Goal: Information Seeking & Learning: Learn about a topic

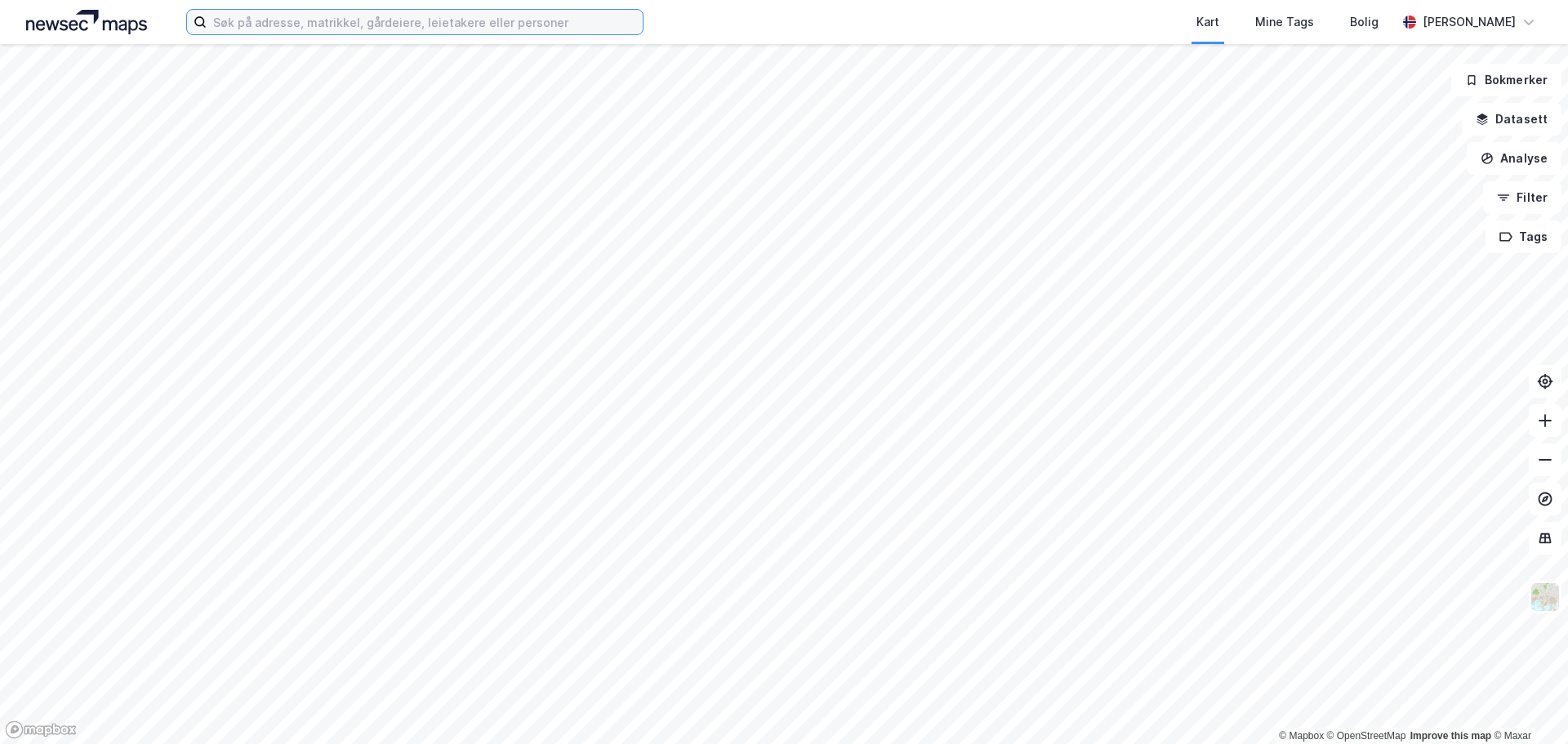
click at [409, 25] on input at bounding box center [424, 22] width 436 height 24
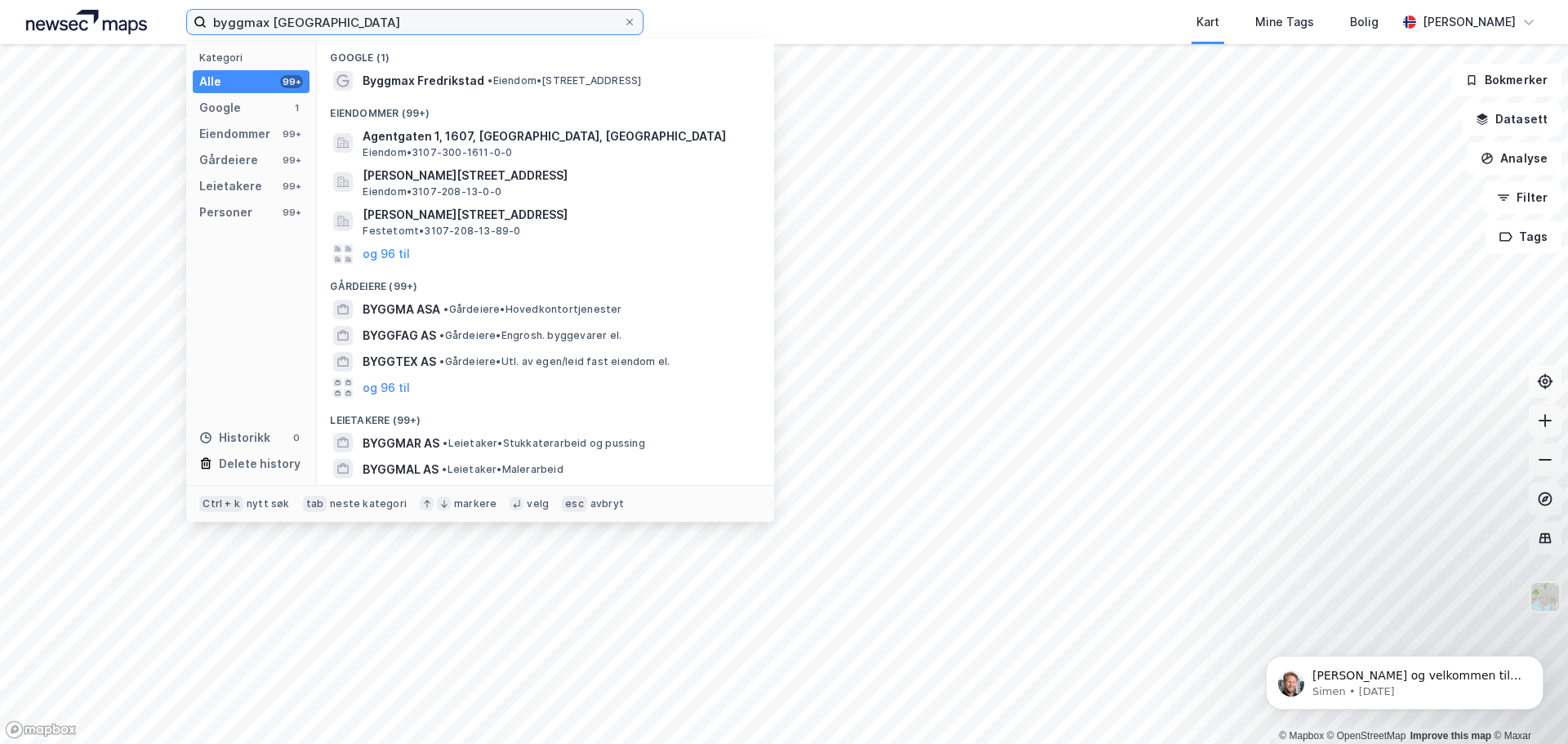
type input "byggmax [GEOGRAPHIC_DATA]"
click at [502, 94] on div "Eiendommer (99+)" at bounding box center [545, 108] width 458 height 29
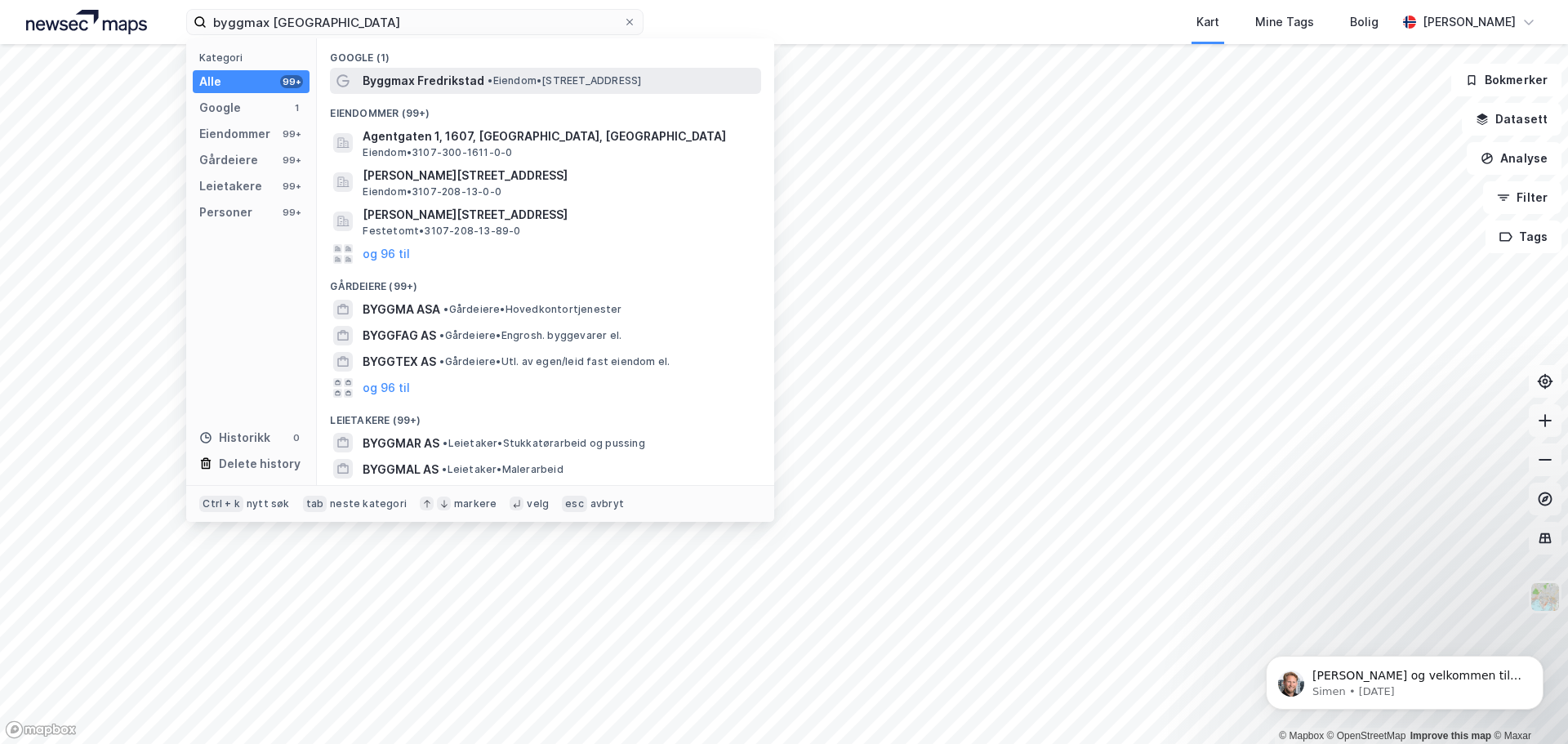
click at [506, 82] on span "• Eiendom • [STREET_ADDRESS]" at bounding box center [564, 81] width 153 height 13
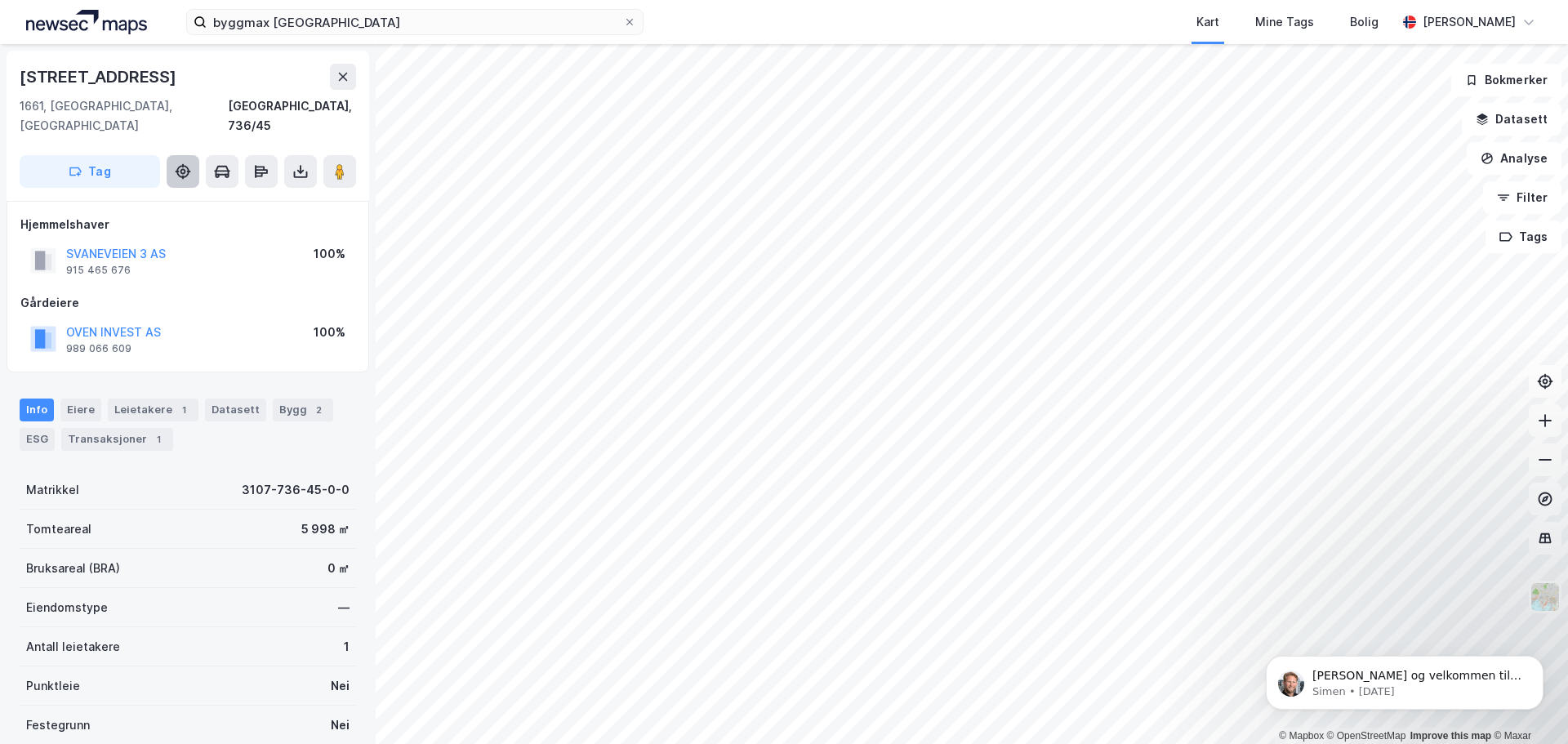
click at [181, 163] on button at bounding box center [183, 171] width 33 height 33
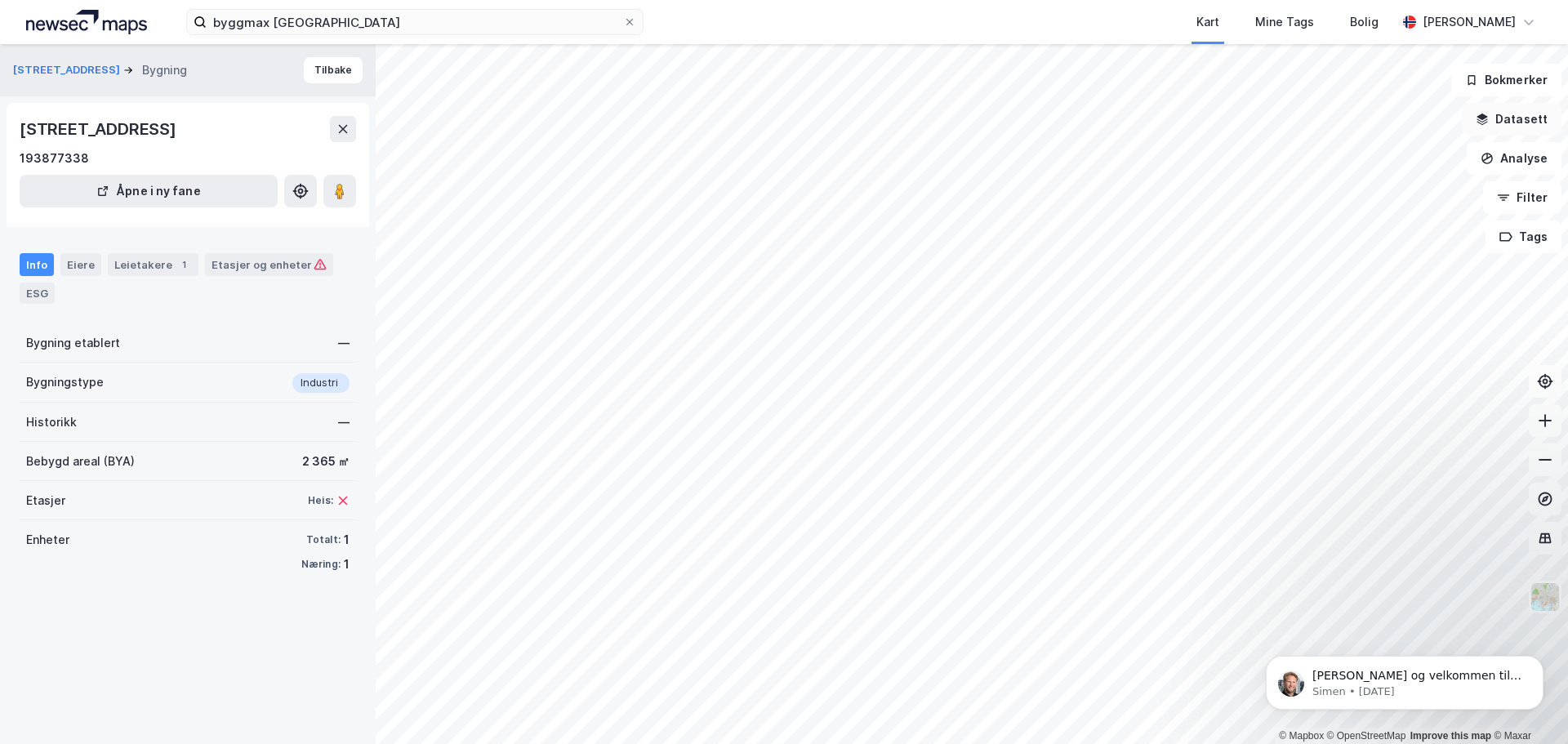
click at [1531, 123] on button "Datasett" at bounding box center [1512, 119] width 99 height 33
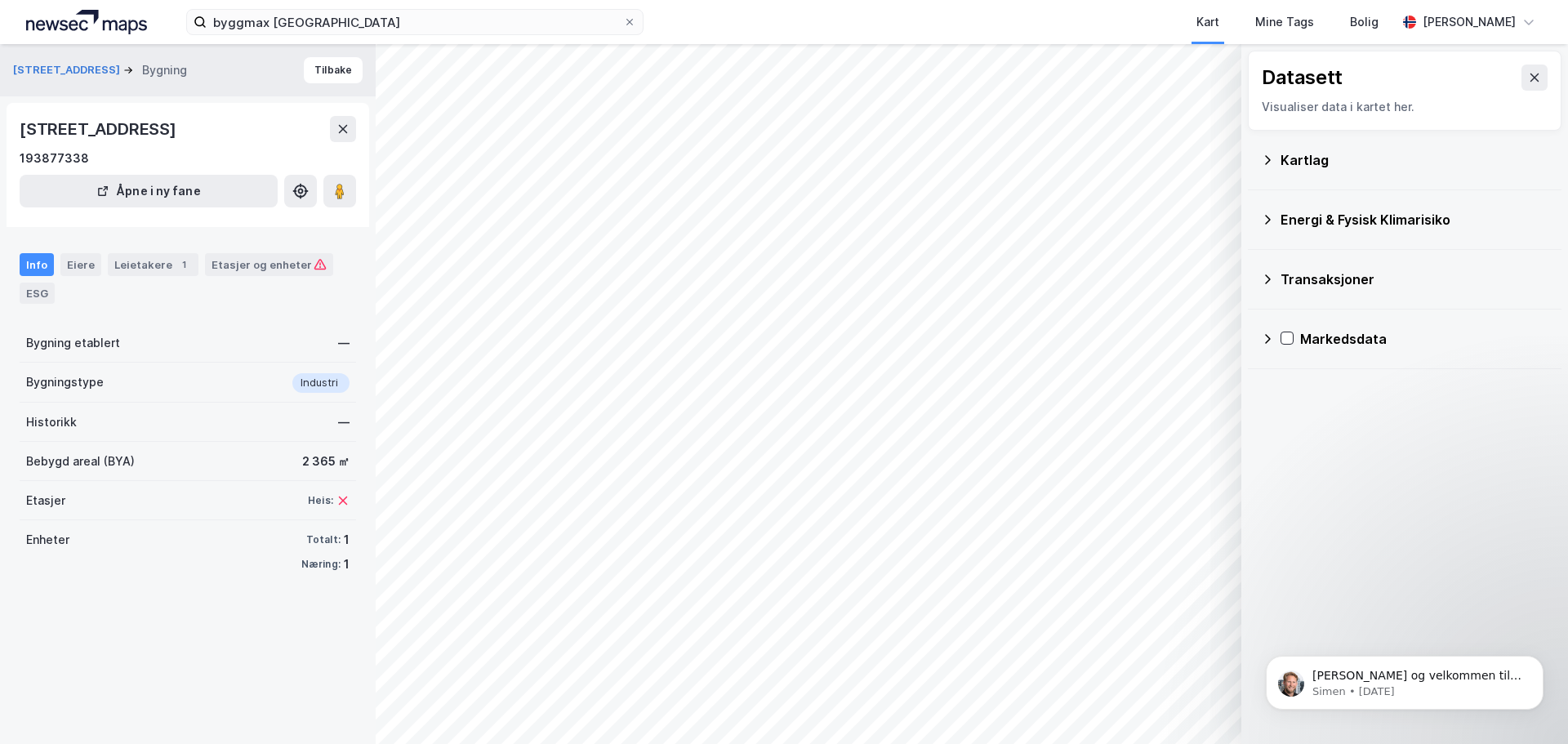
click at [1420, 169] on div "Kartlag" at bounding box center [1415, 159] width 268 height 19
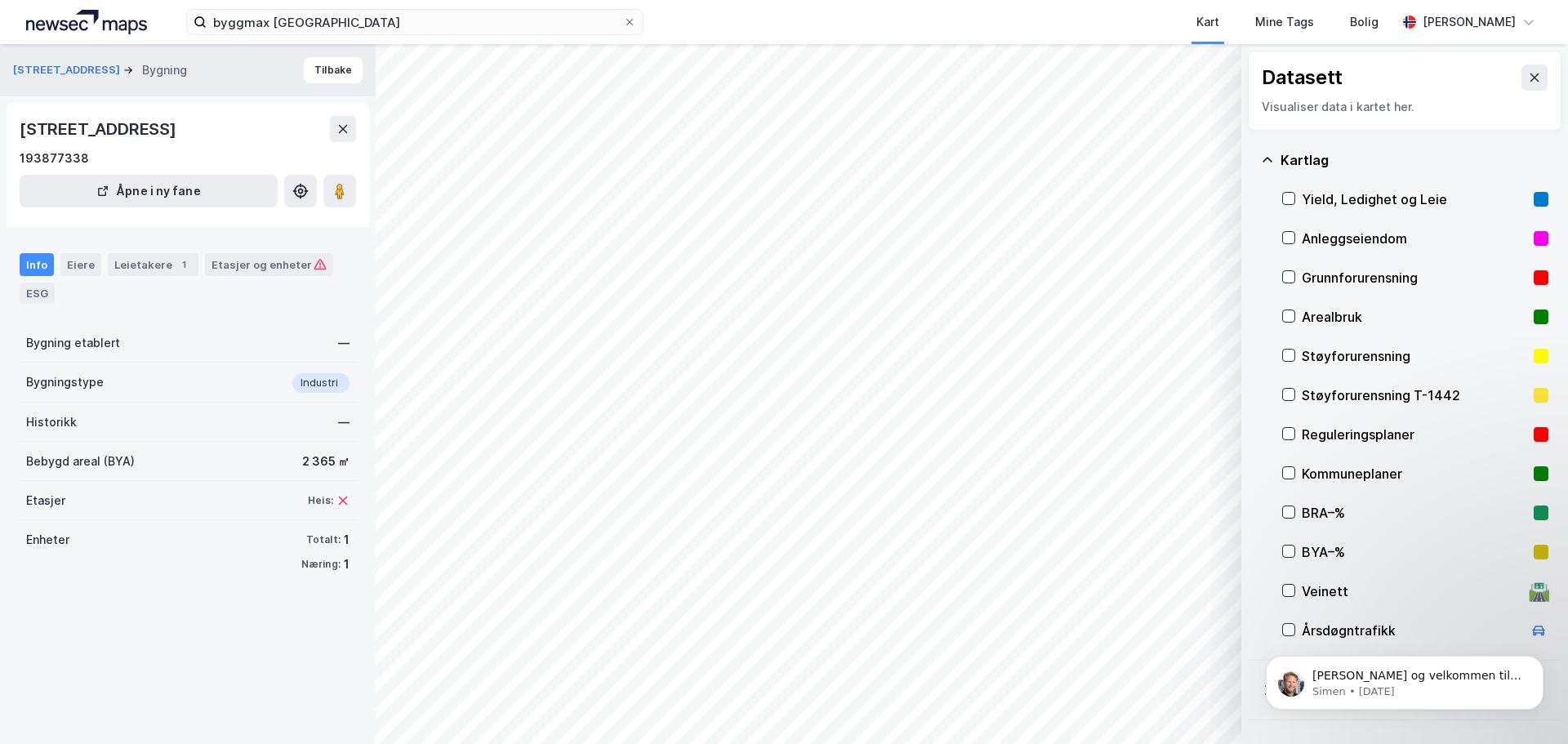
click at [1420, 169] on div "Kartlag" at bounding box center [1415, 159] width 268 height 19
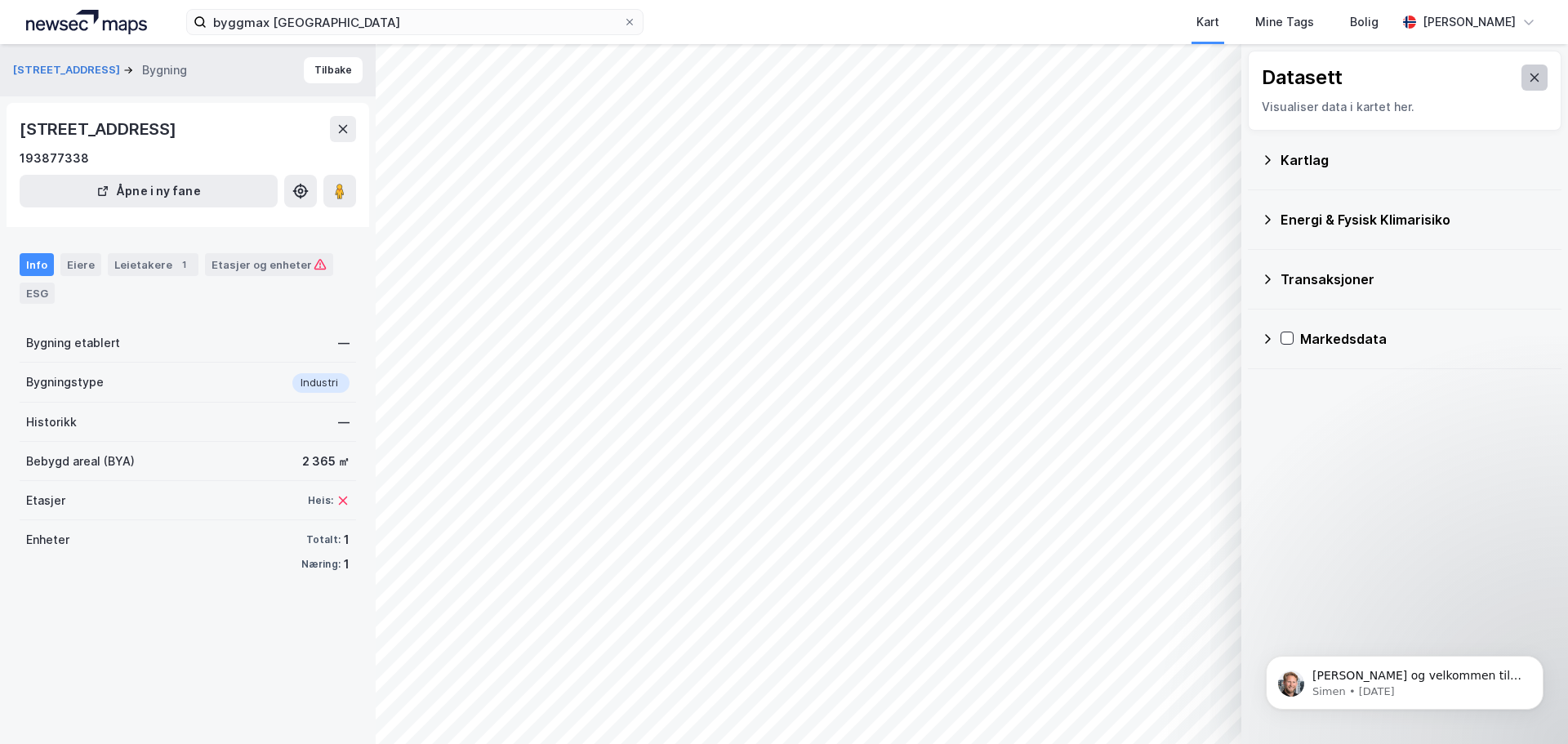
click at [1531, 75] on icon at bounding box center [1535, 78] width 9 height 8
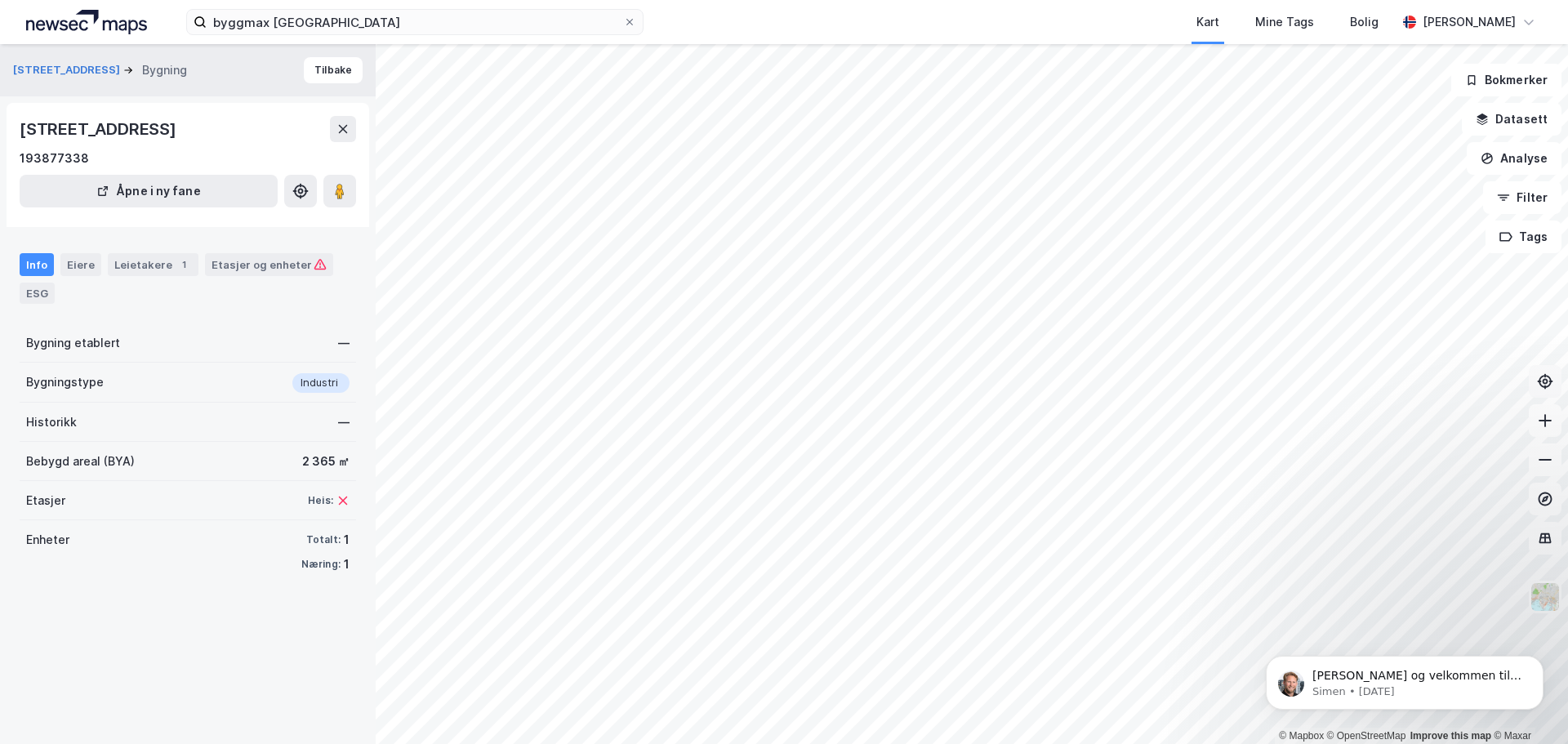
click at [1544, 390] on button at bounding box center [1545, 381] width 33 height 33
click at [326, 79] on button "Tilbake" at bounding box center [333, 70] width 59 height 26
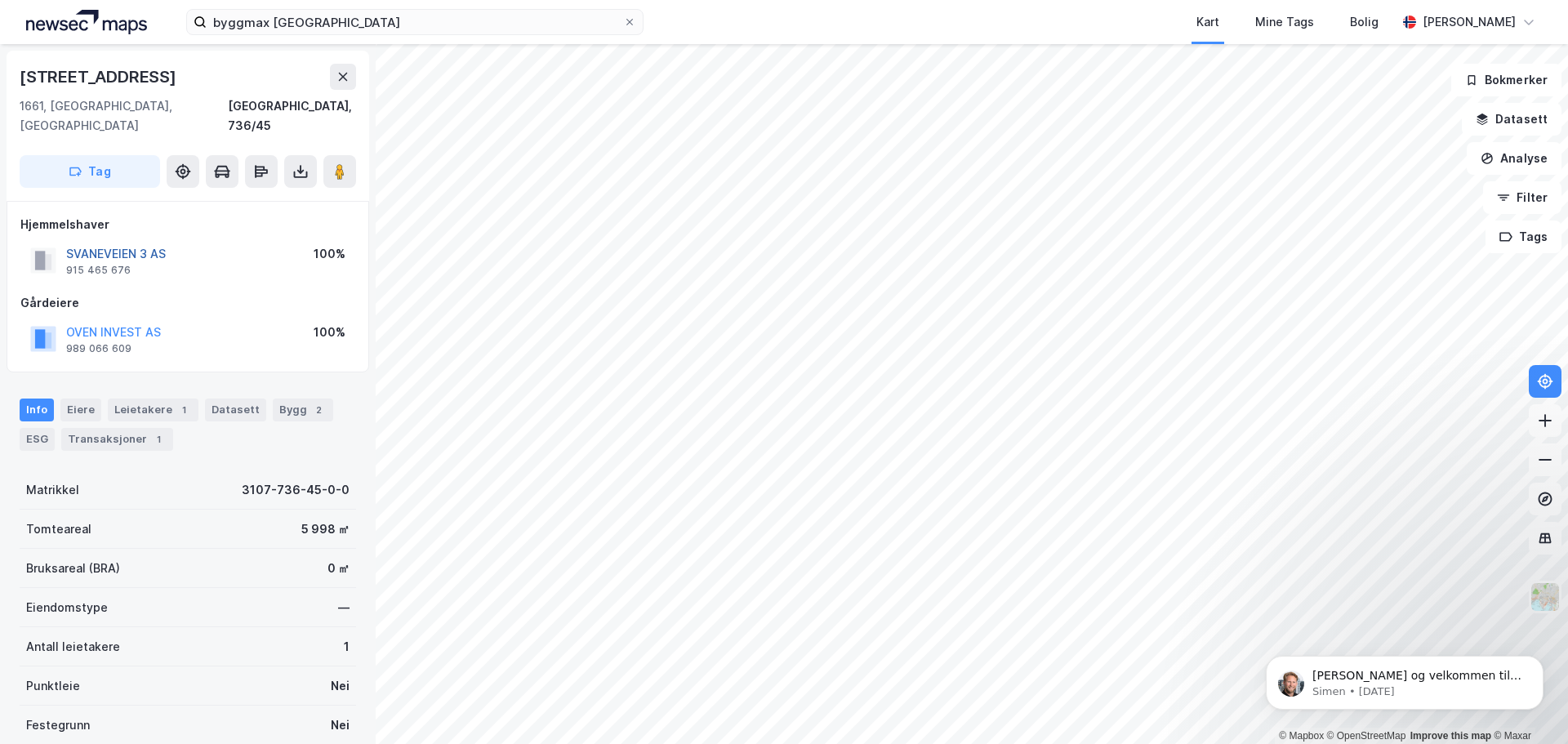
click at [0, 0] on button "SVANEVEIEN 3 AS" at bounding box center [0, 0] width 0 height 0
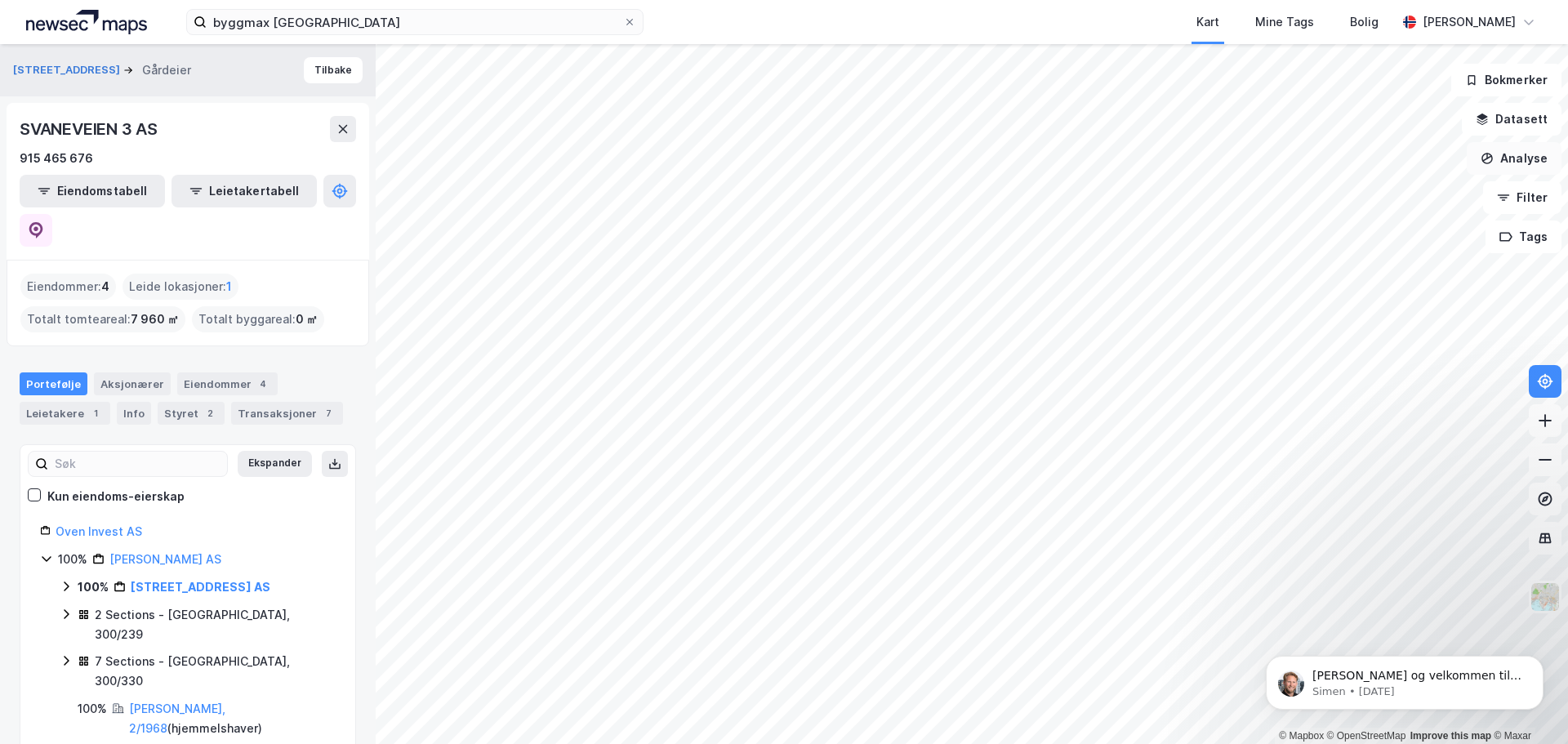
click at [1528, 158] on button "Analyse" at bounding box center [1514, 158] width 94 height 33
click at [1385, 163] on div "Mål avstand" at bounding box center [1372, 159] width 142 height 13
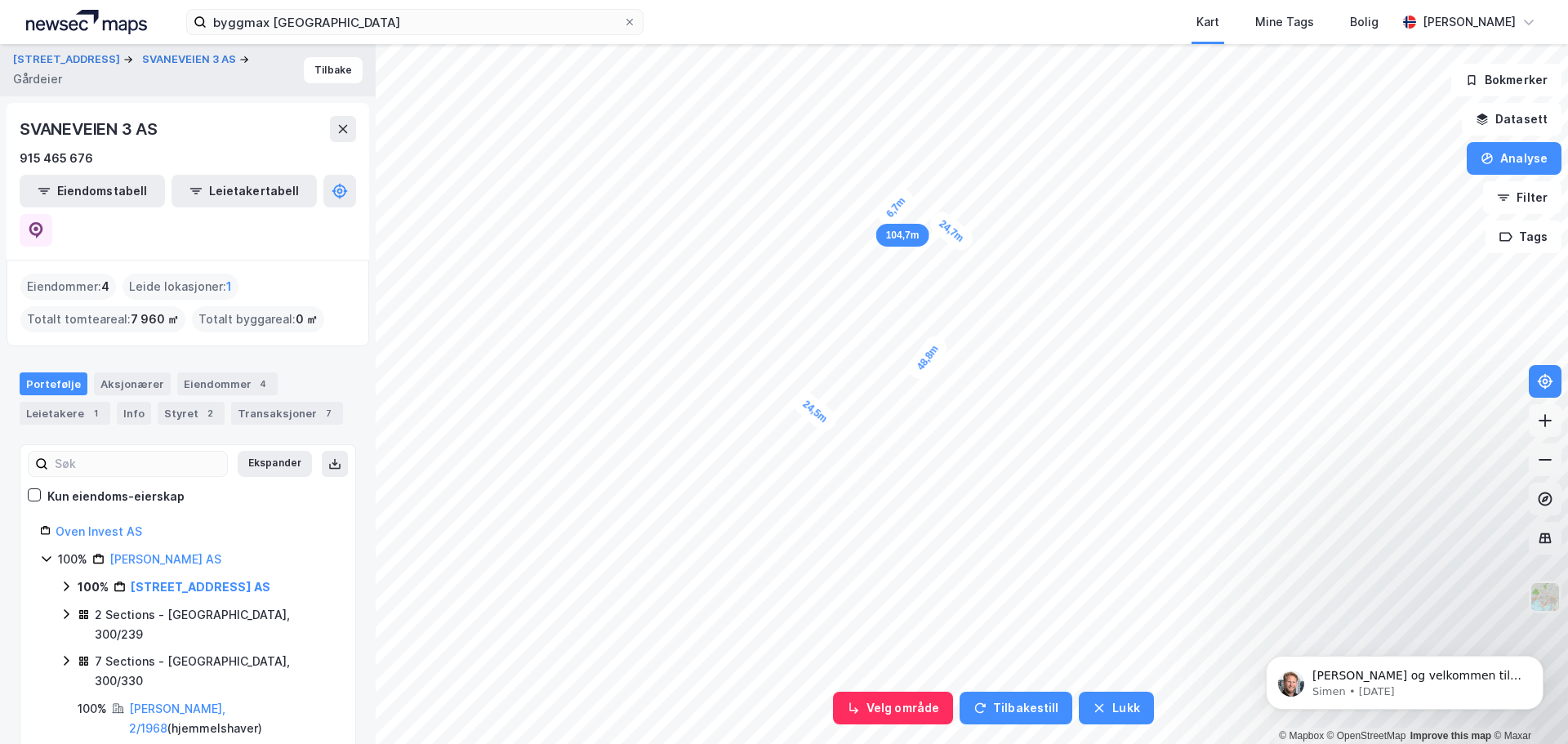
click at [886, 220] on div "6,7m" at bounding box center [896, 206] width 45 height 46
click at [805, 329] on div "7,7m" at bounding box center [792, 318] width 47 height 44
click at [1531, 162] on button "Analyse" at bounding box center [1514, 158] width 94 height 33
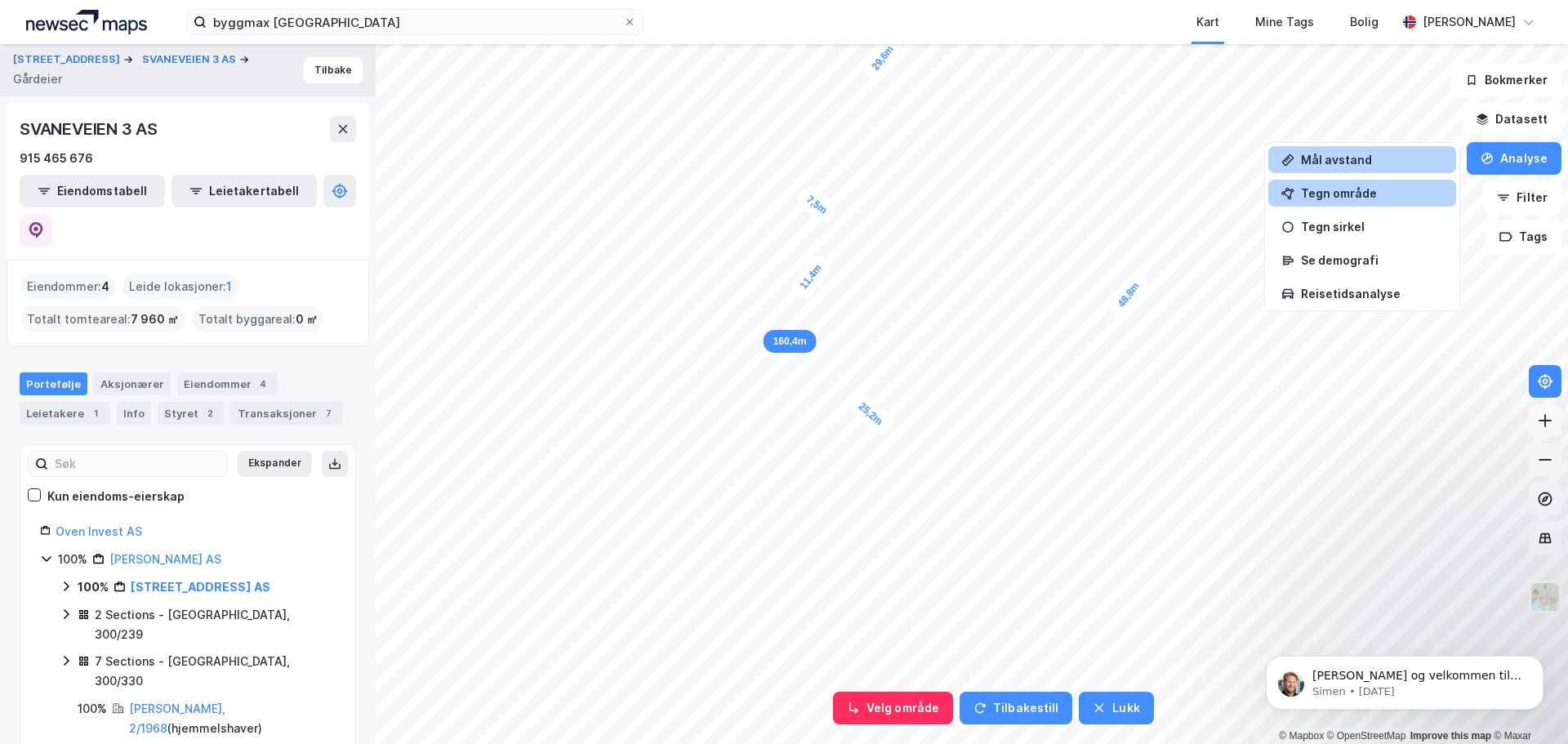
click at [1400, 194] on div "Tegn område" at bounding box center [1372, 193] width 142 height 13
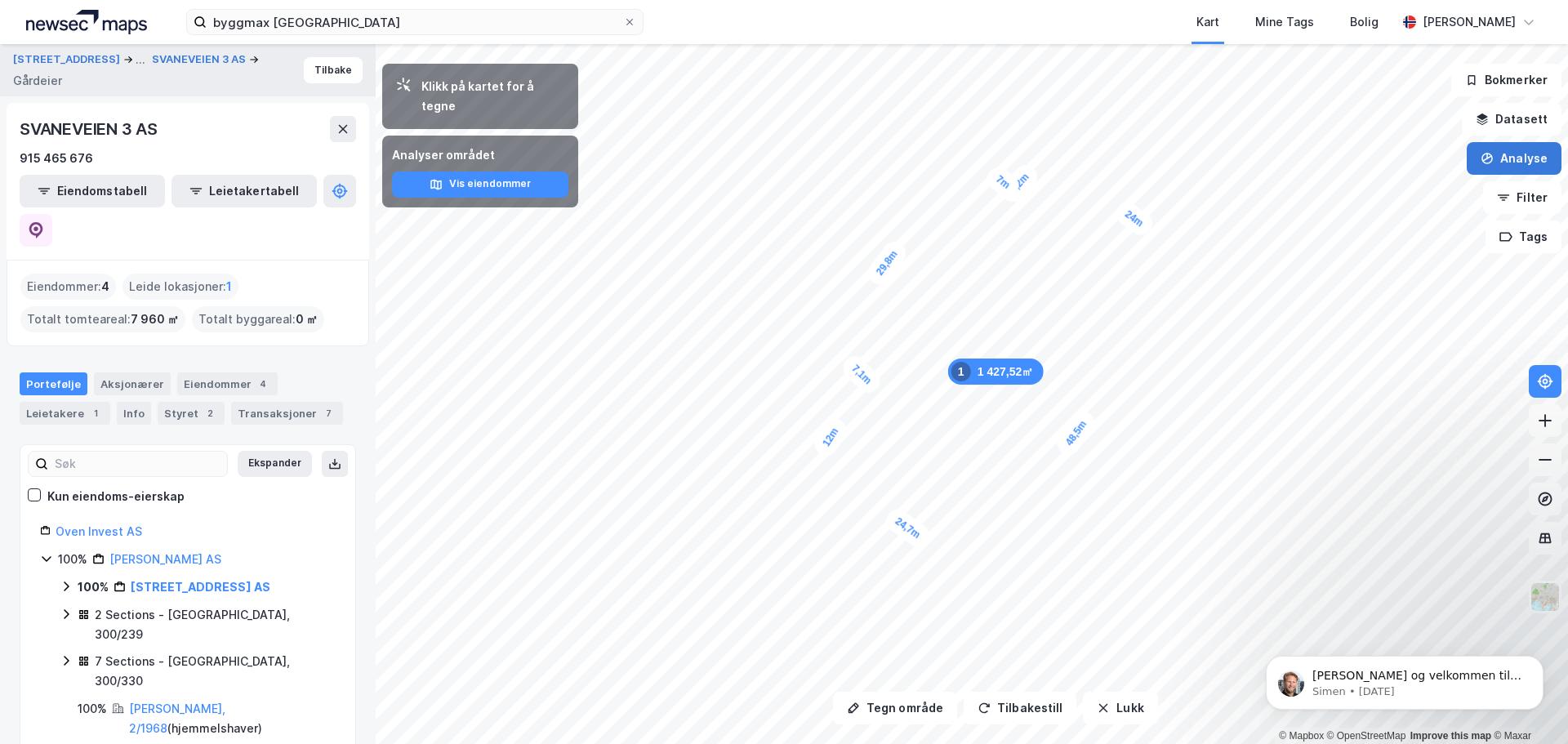
click at [1514, 169] on button "Analyse" at bounding box center [1514, 158] width 94 height 33
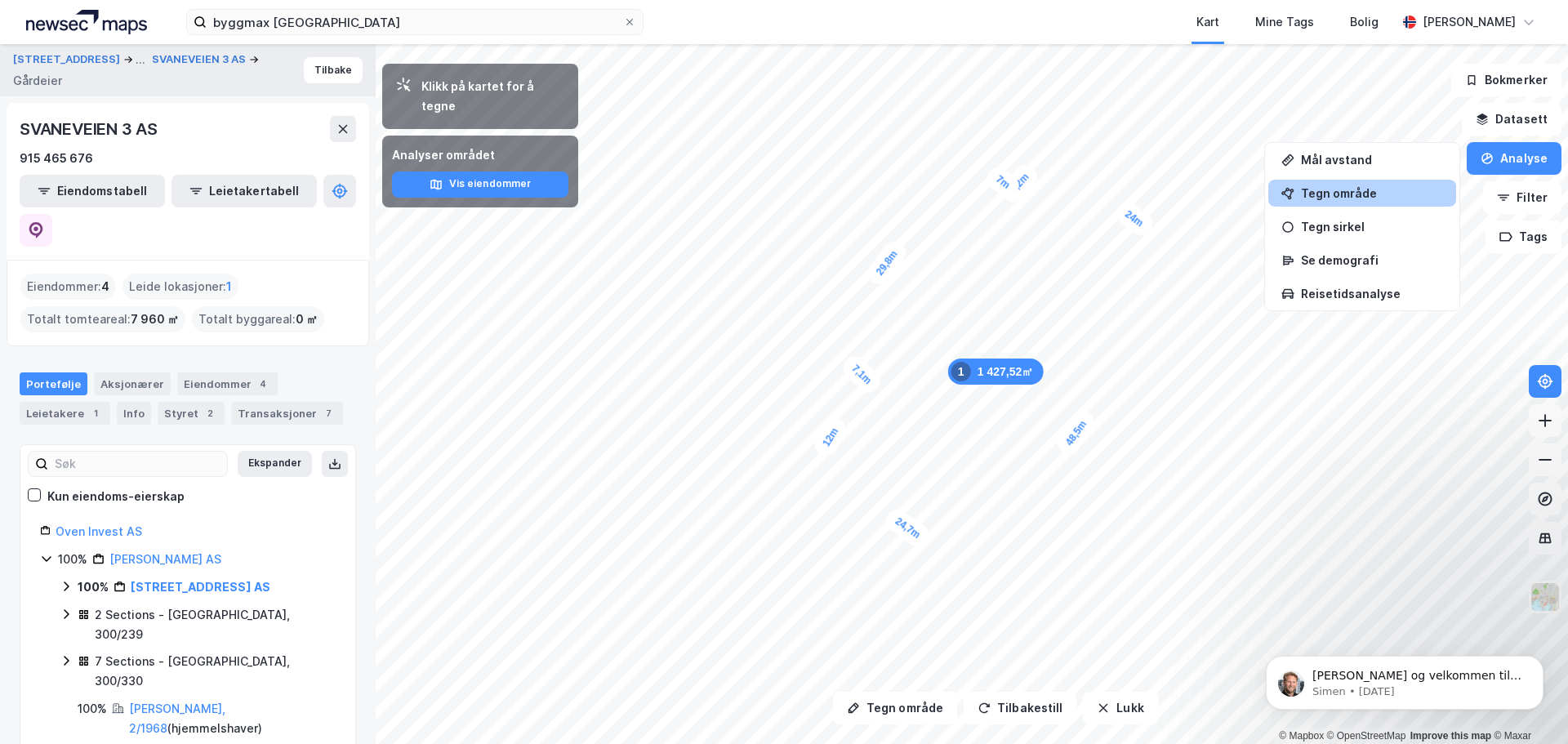
click at [1341, 193] on div "Tegn område" at bounding box center [1372, 193] width 142 height 13
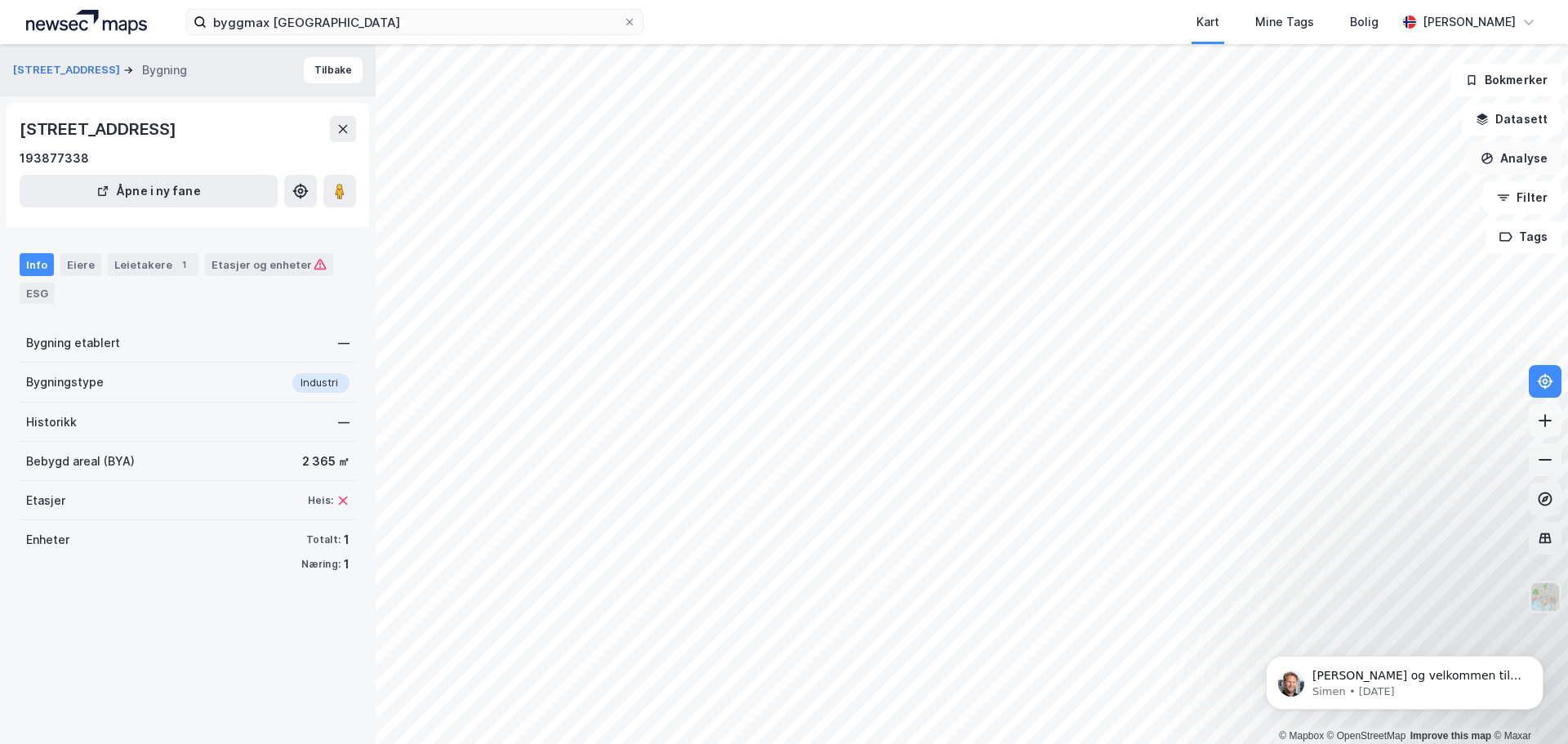
click at [1501, 163] on button "Analyse" at bounding box center [1514, 158] width 94 height 33
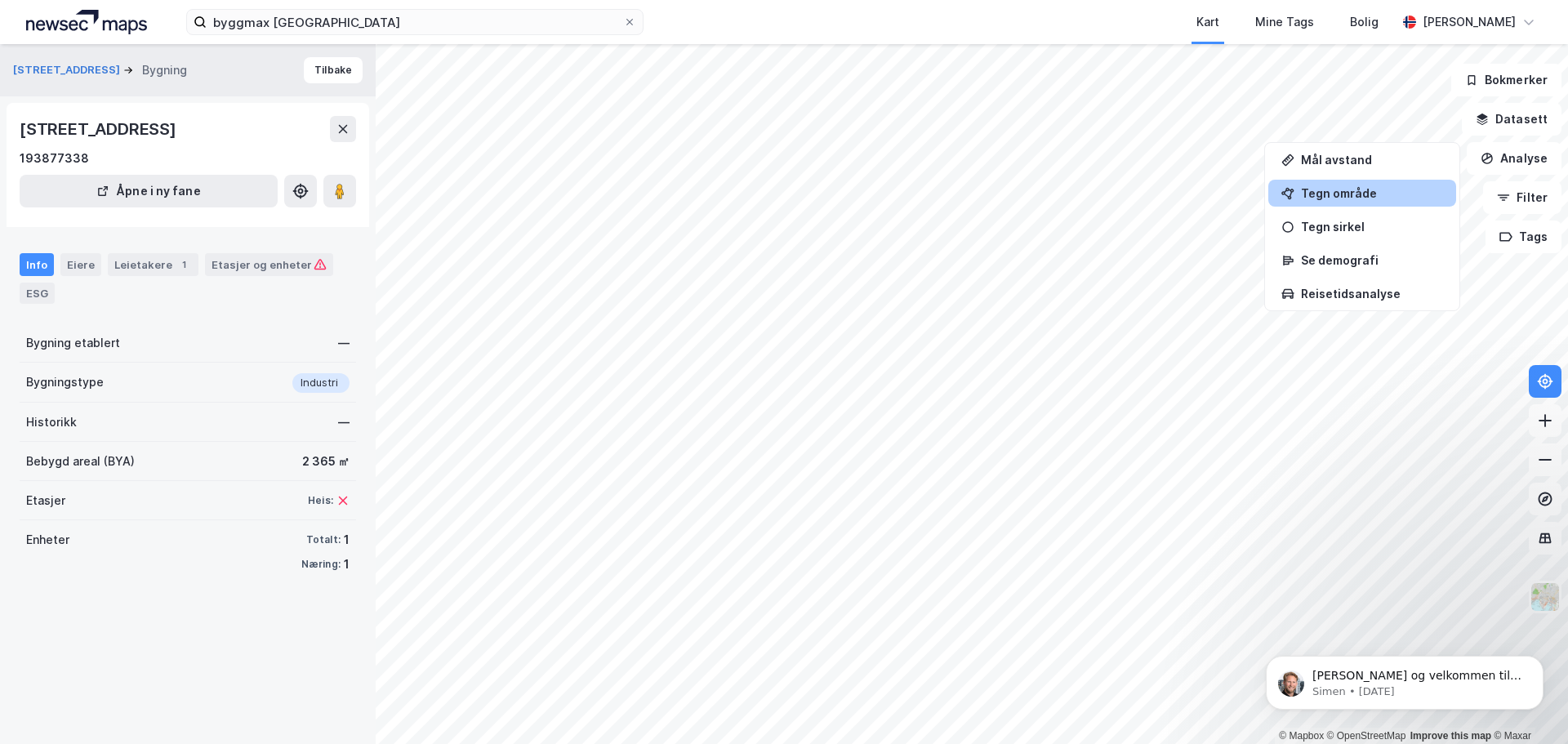
click at [1395, 197] on div "Tegn område" at bounding box center [1372, 193] width 142 height 13
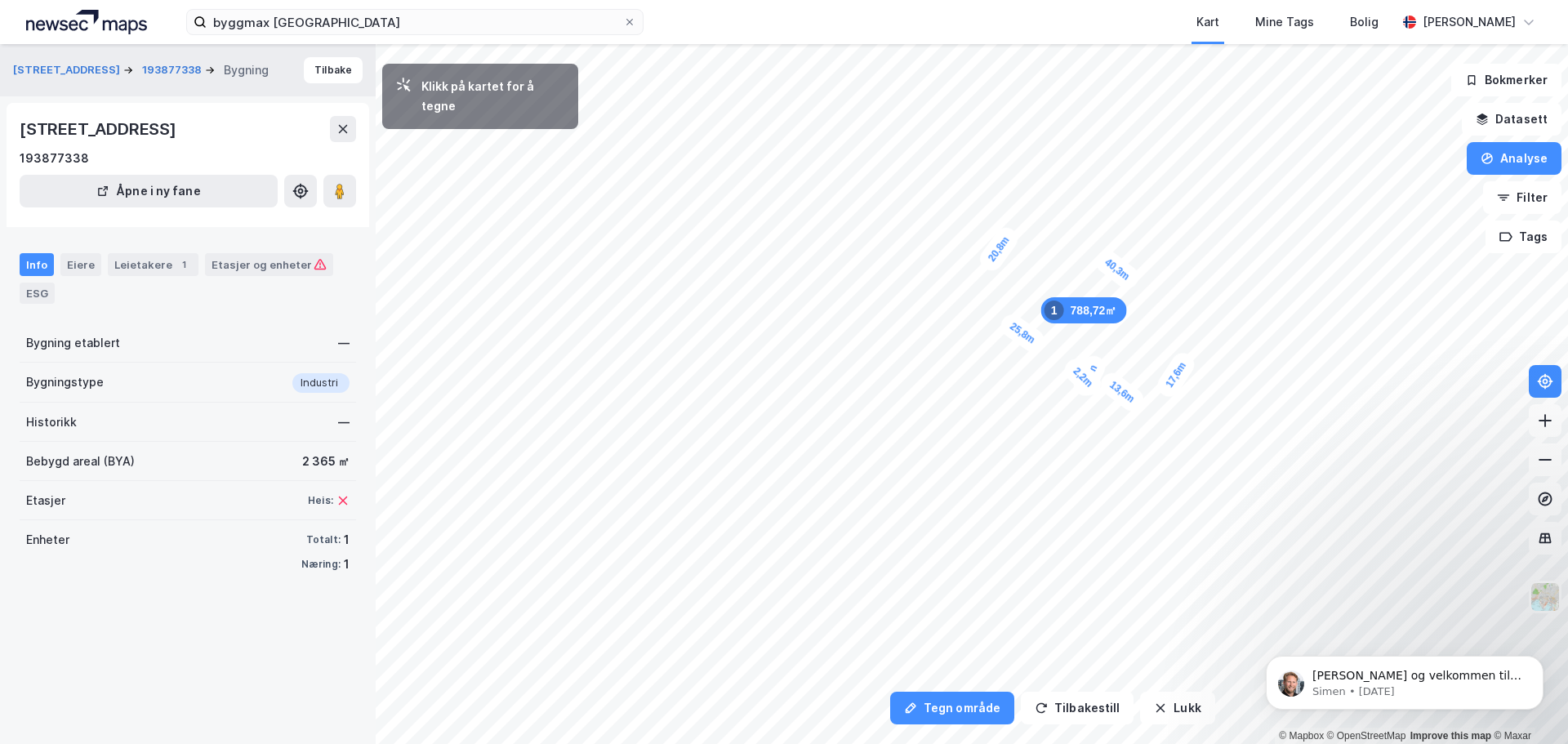
click at [1079, 372] on div "2,2m" at bounding box center [1082, 377] width 46 height 45
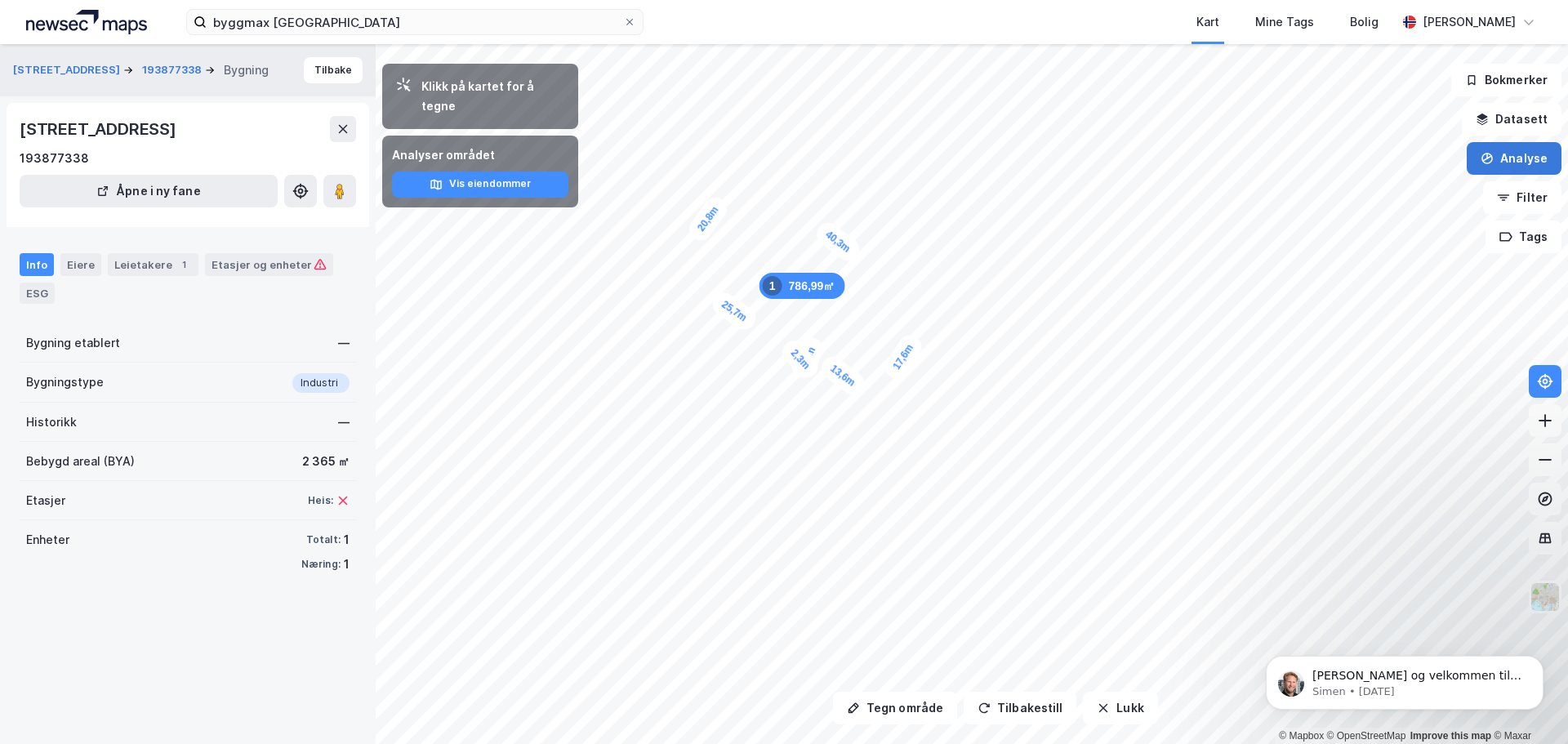
click at [1555, 164] on button "Analyse" at bounding box center [1514, 158] width 94 height 33
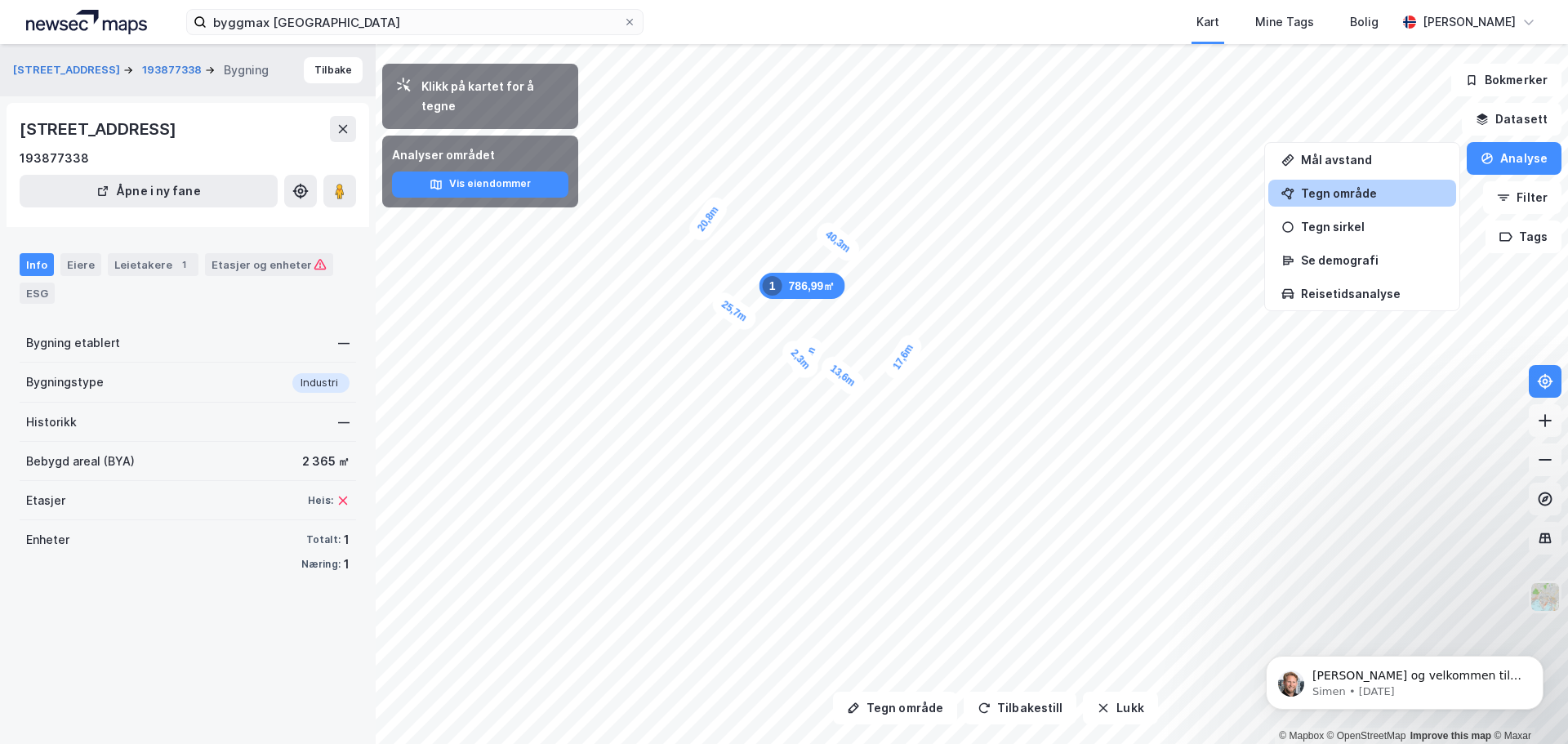
click at [1375, 181] on div "Tegn område" at bounding box center [1362, 193] width 188 height 27
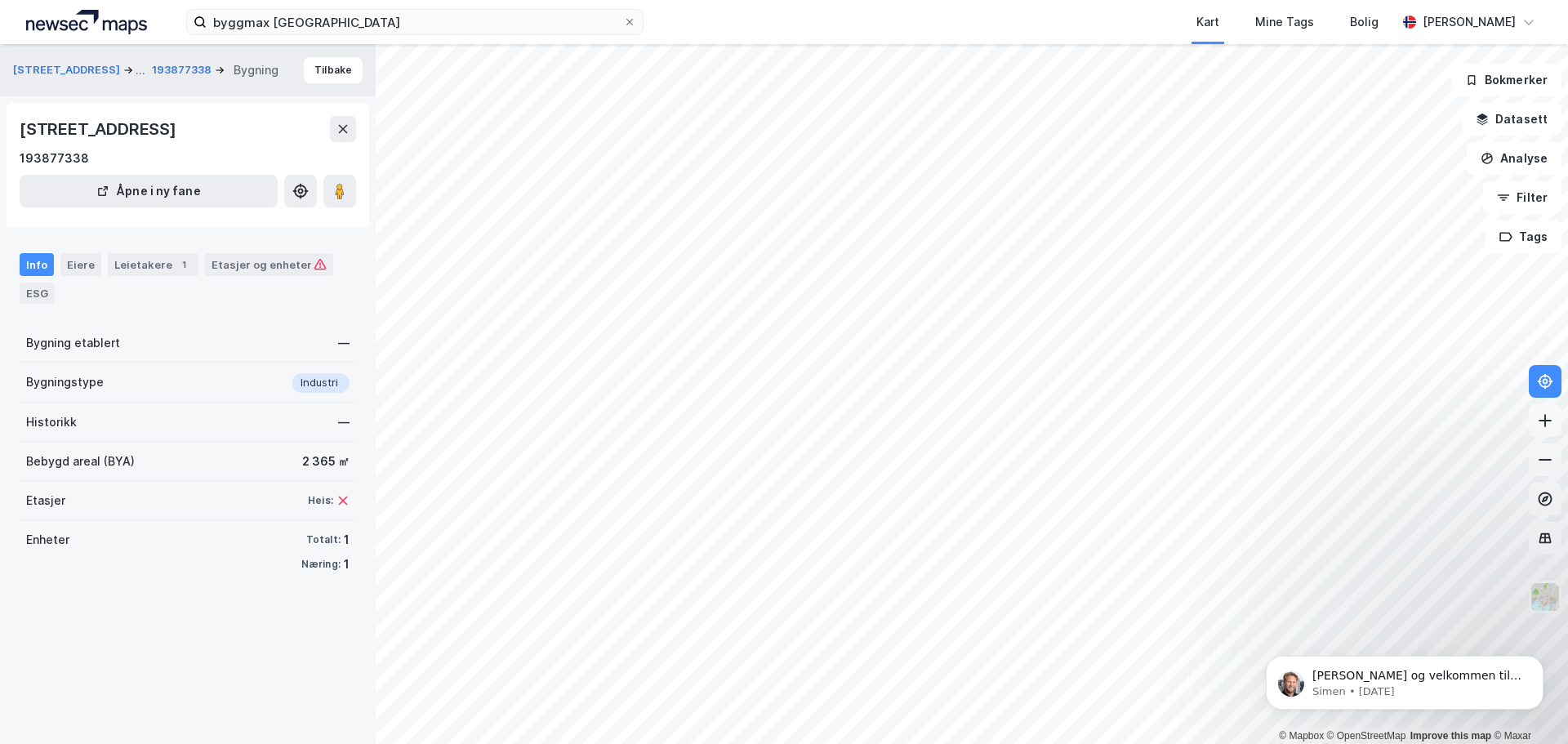
click at [847, 743] on html "byggmax fredrikstad Kart Mine Tags [PERSON_NAME] [PERSON_NAME] © Mapbox © OpenS…" at bounding box center [784, 372] width 1568 height 744
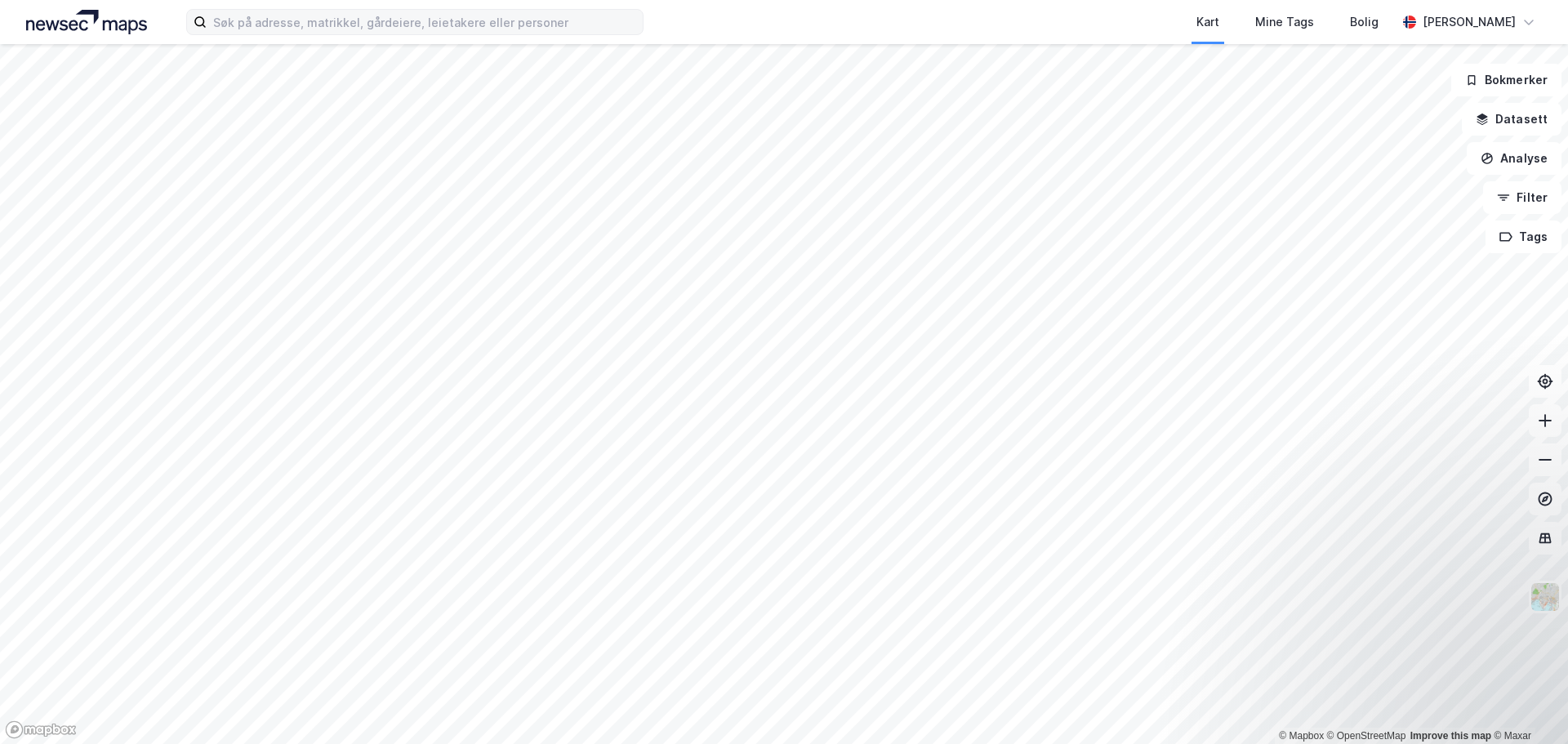
click at [303, 35] on label at bounding box center [415, 22] width 458 height 26
click at [303, 35] on input at bounding box center [424, 22] width 436 height 24
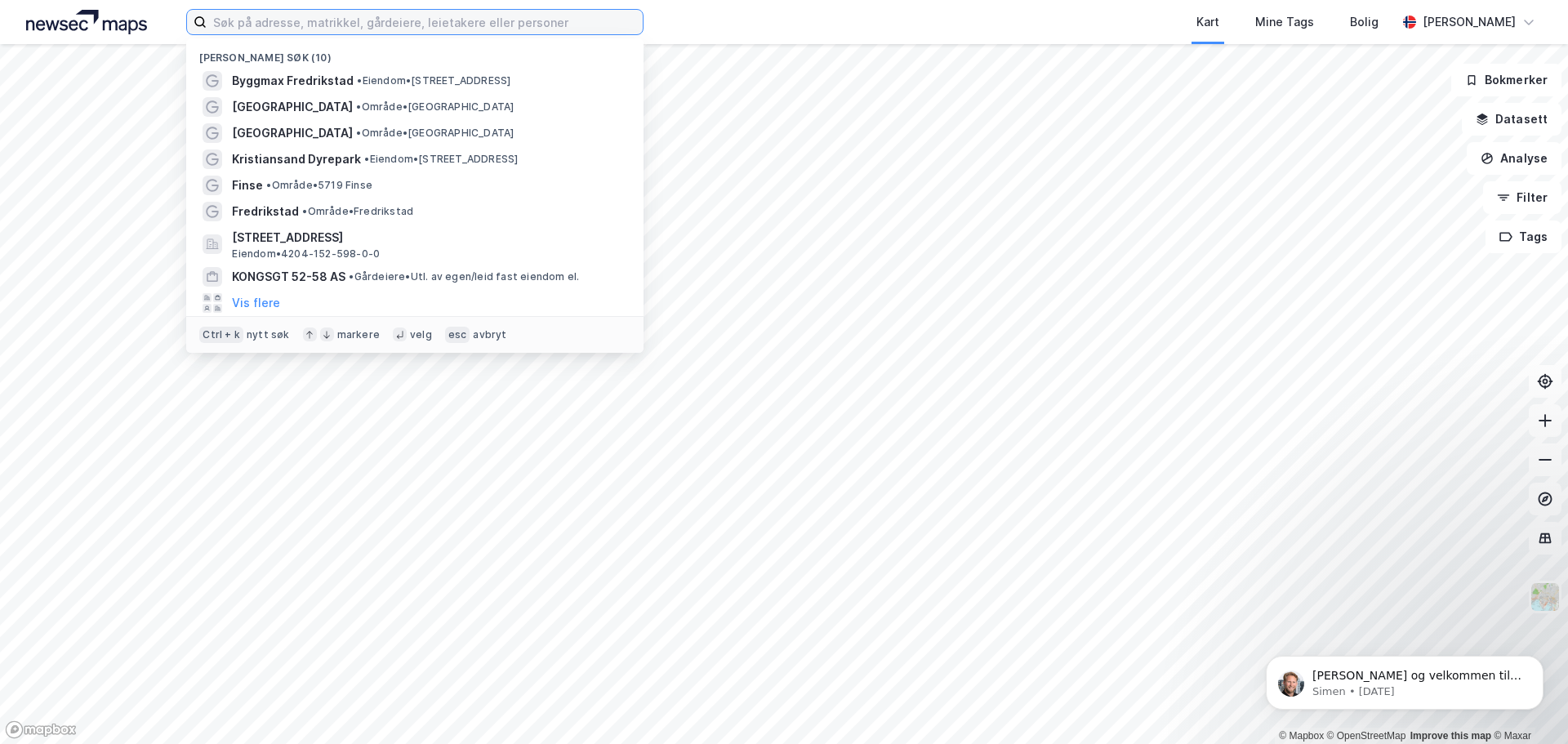
click at [325, 24] on input at bounding box center [424, 22] width 436 height 24
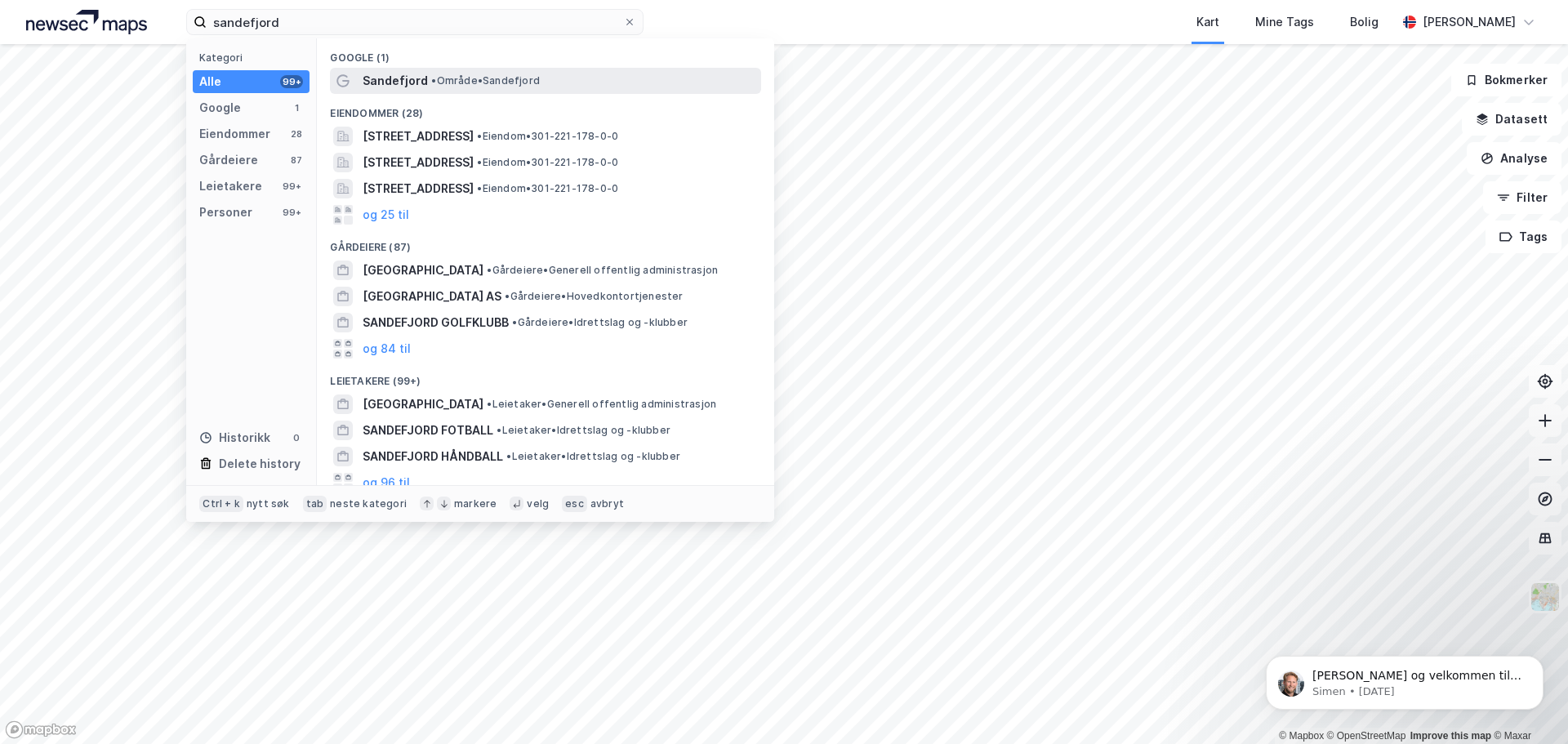
click at [522, 75] on span "• Område • Sandefjord" at bounding box center [486, 81] width 109 height 13
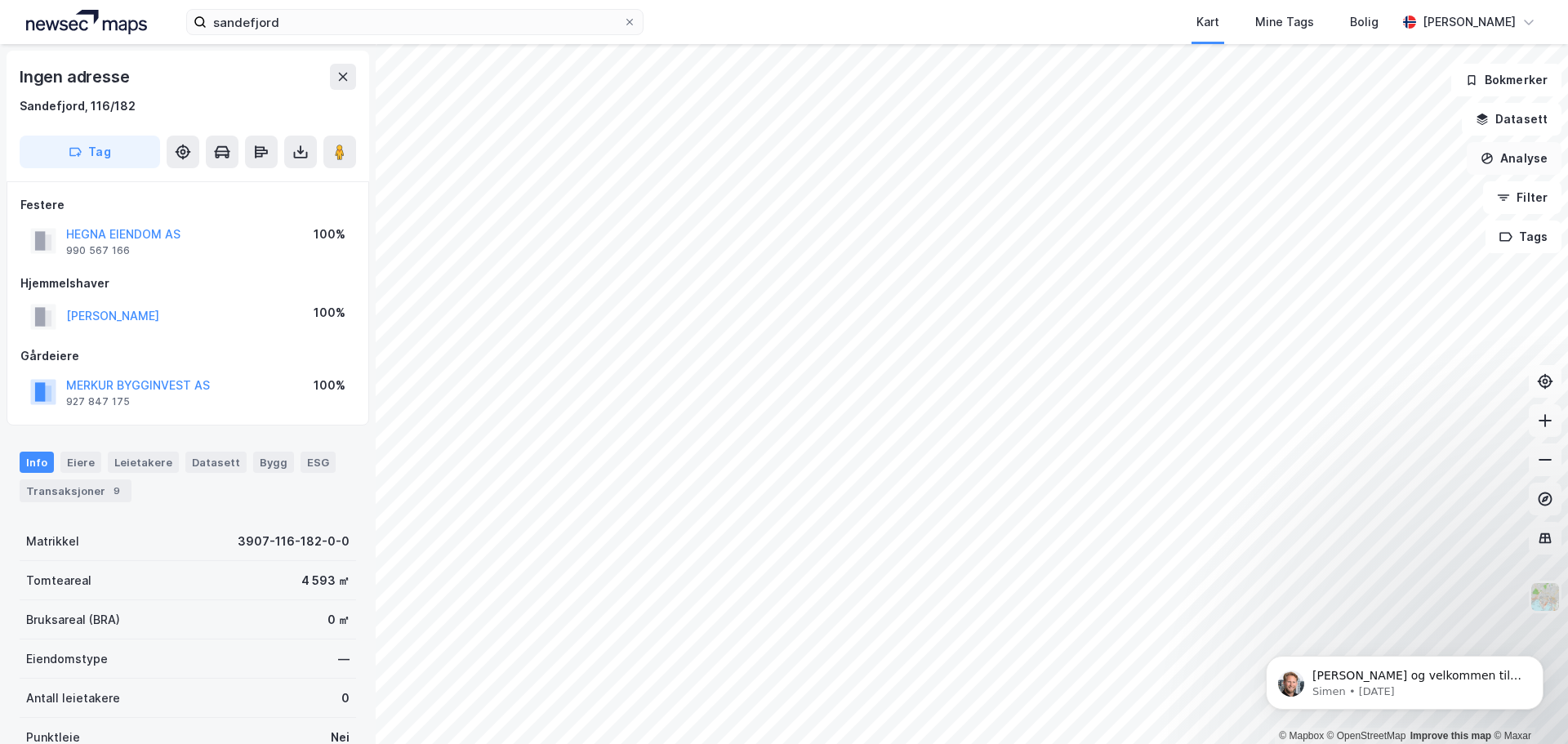
click at [1530, 160] on button "Analyse" at bounding box center [1514, 158] width 94 height 33
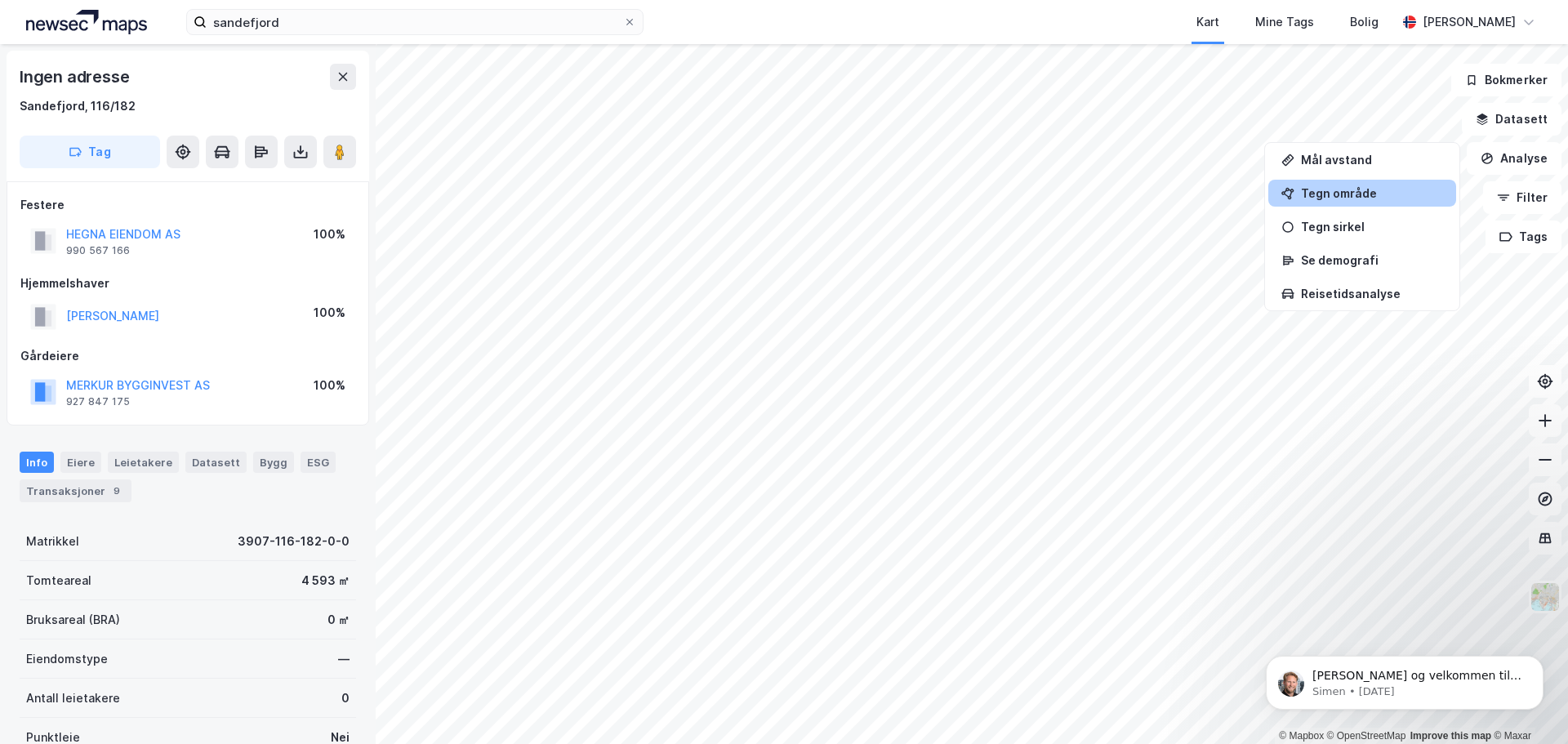
click at [1366, 188] on div "Tegn område" at bounding box center [1372, 193] width 142 height 13
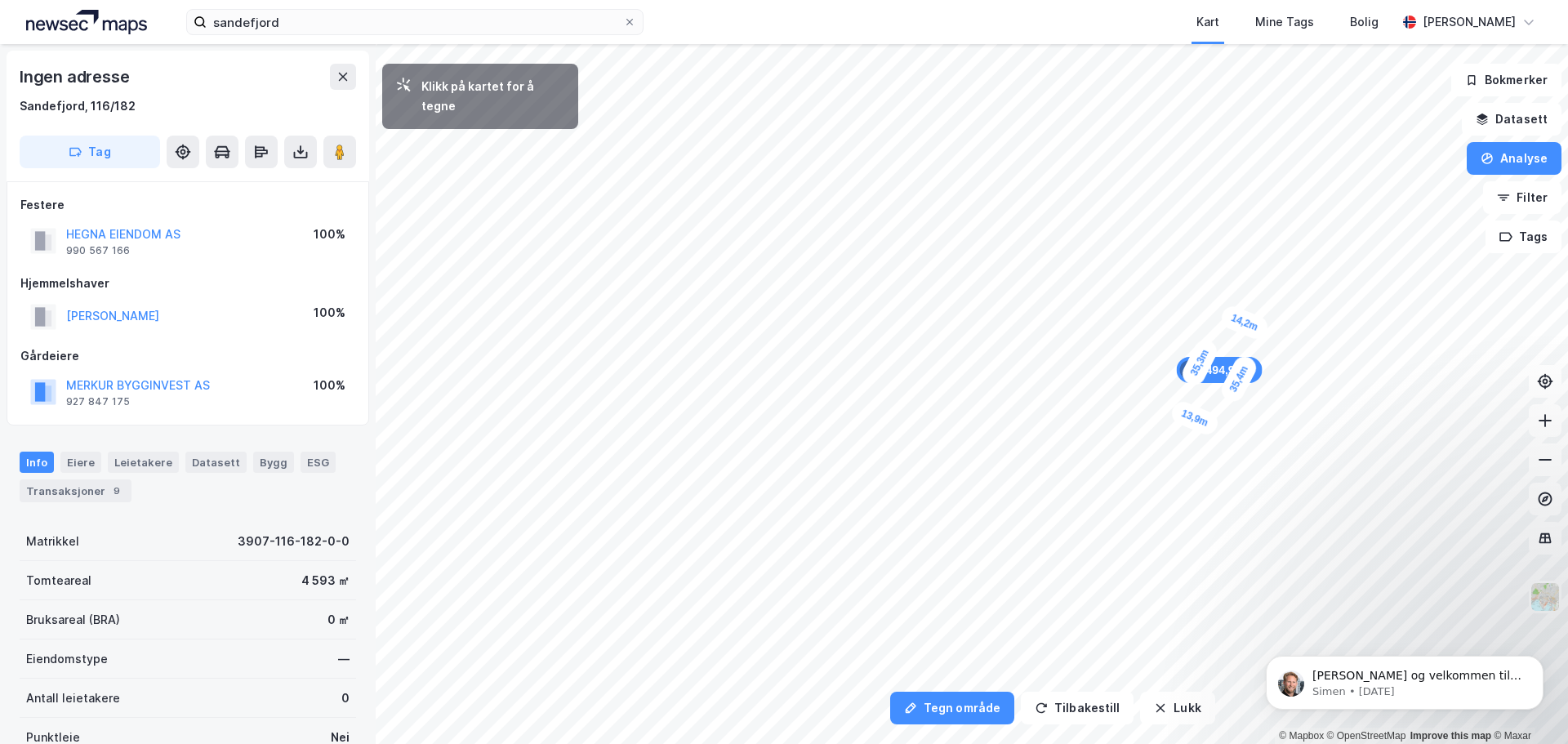
click at [1224, 313] on div "14,2m" at bounding box center [1244, 322] width 52 height 40
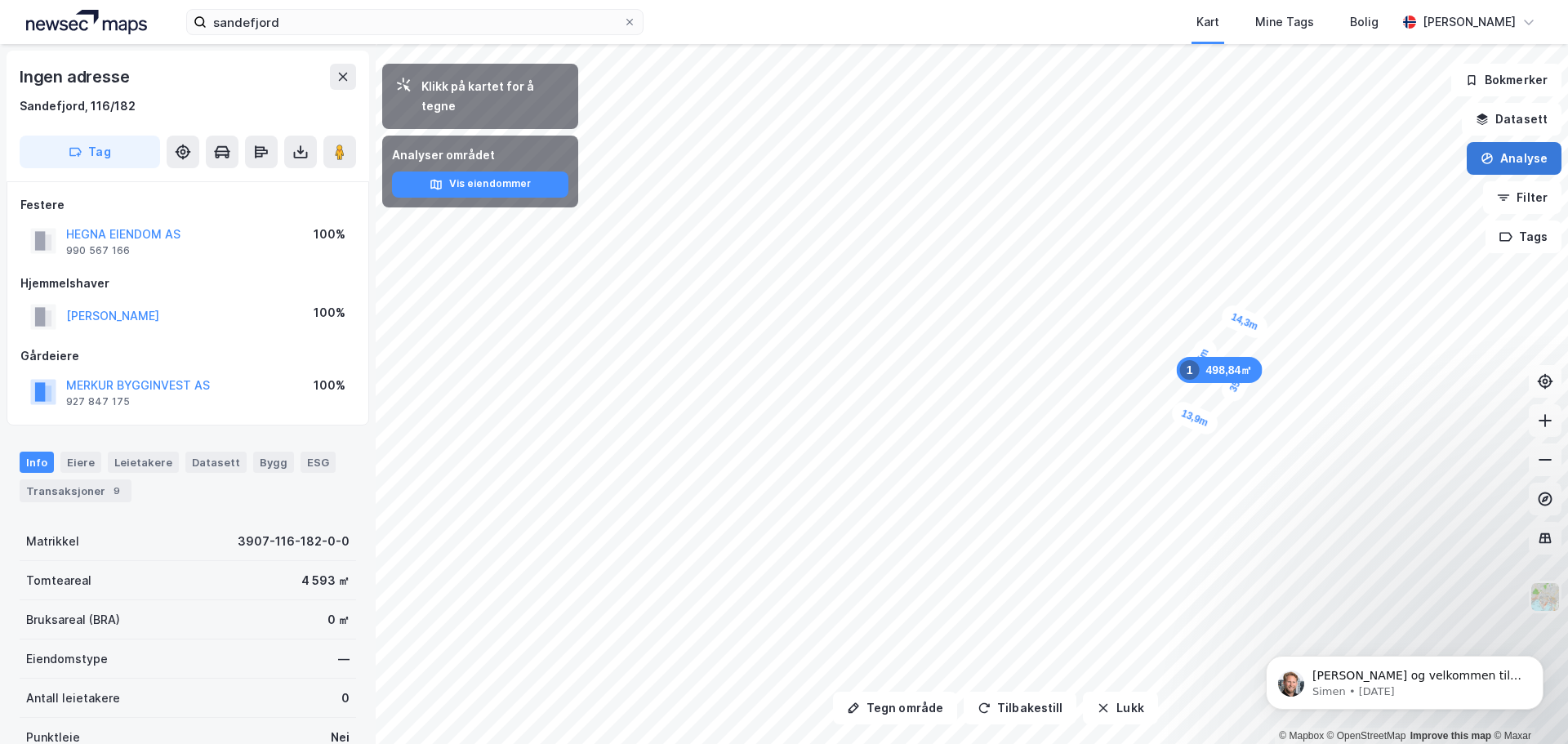
click at [1501, 155] on button "Analyse" at bounding box center [1514, 158] width 94 height 33
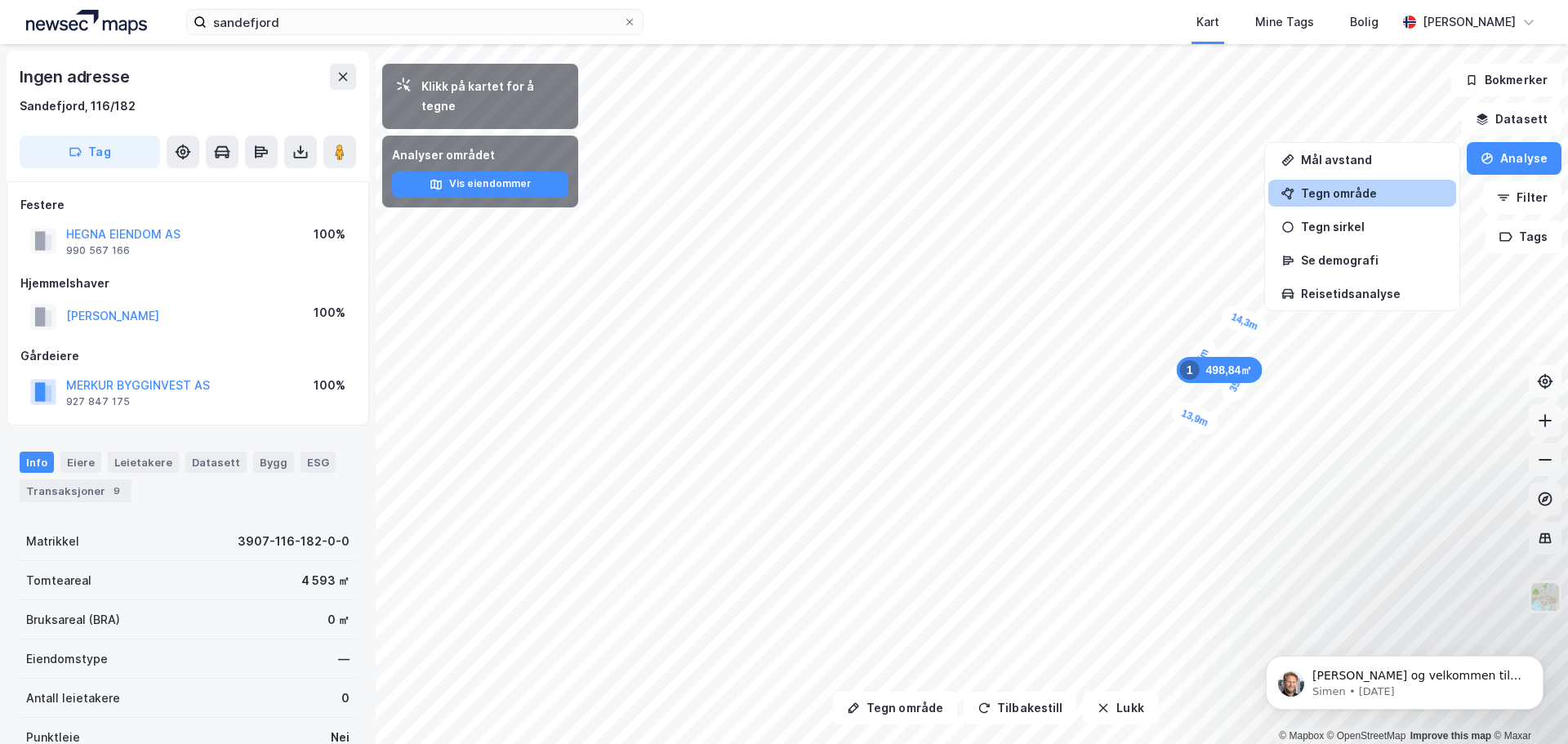
click at [1379, 201] on div "Tegn område" at bounding box center [1362, 193] width 188 height 27
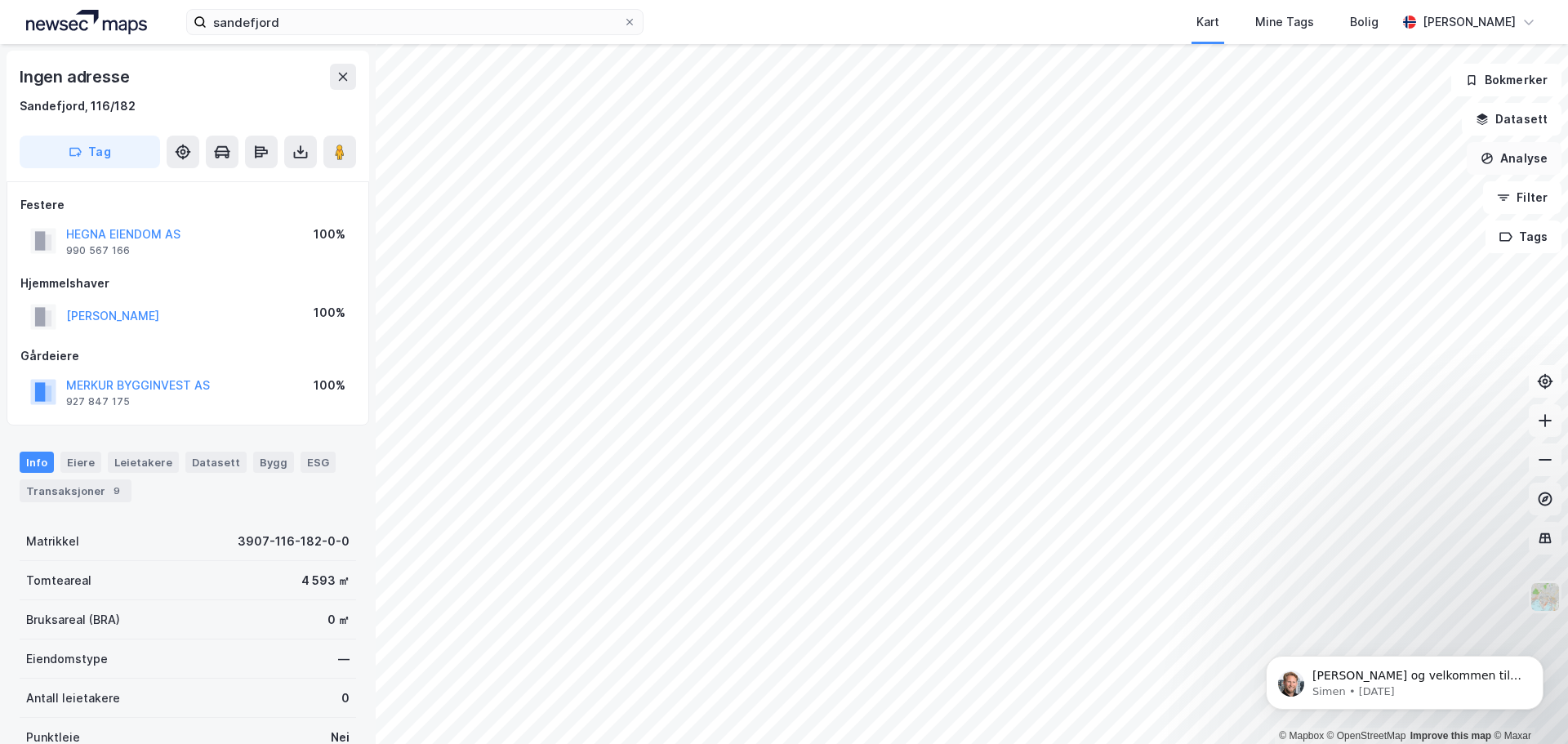
click at [1486, 163] on icon "button" at bounding box center [1487, 158] width 13 height 13
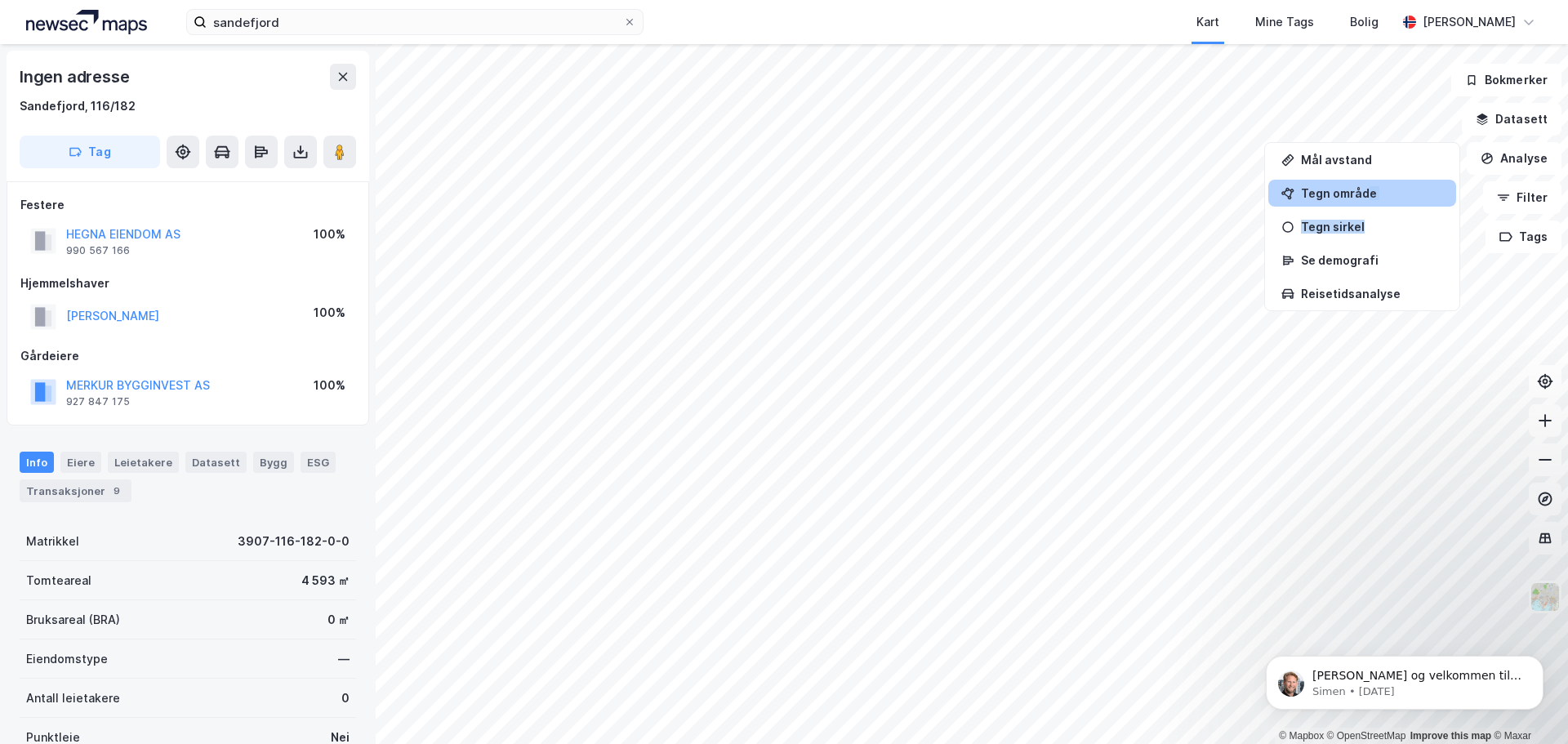
drag, startPoint x: 1368, startPoint y: 214, endPoint x: 1368, endPoint y: 198, distance: 16.0
click at [1368, 198] on div "Mål avstand Tegn område Tegn sirkel Se demografi Reisetidsanalyse" at bounding box center [1362, 226] width 188 height 161
click at [1368, 198] on div "Tegn område" at bounding box center [1372, 193] width 142 height 13
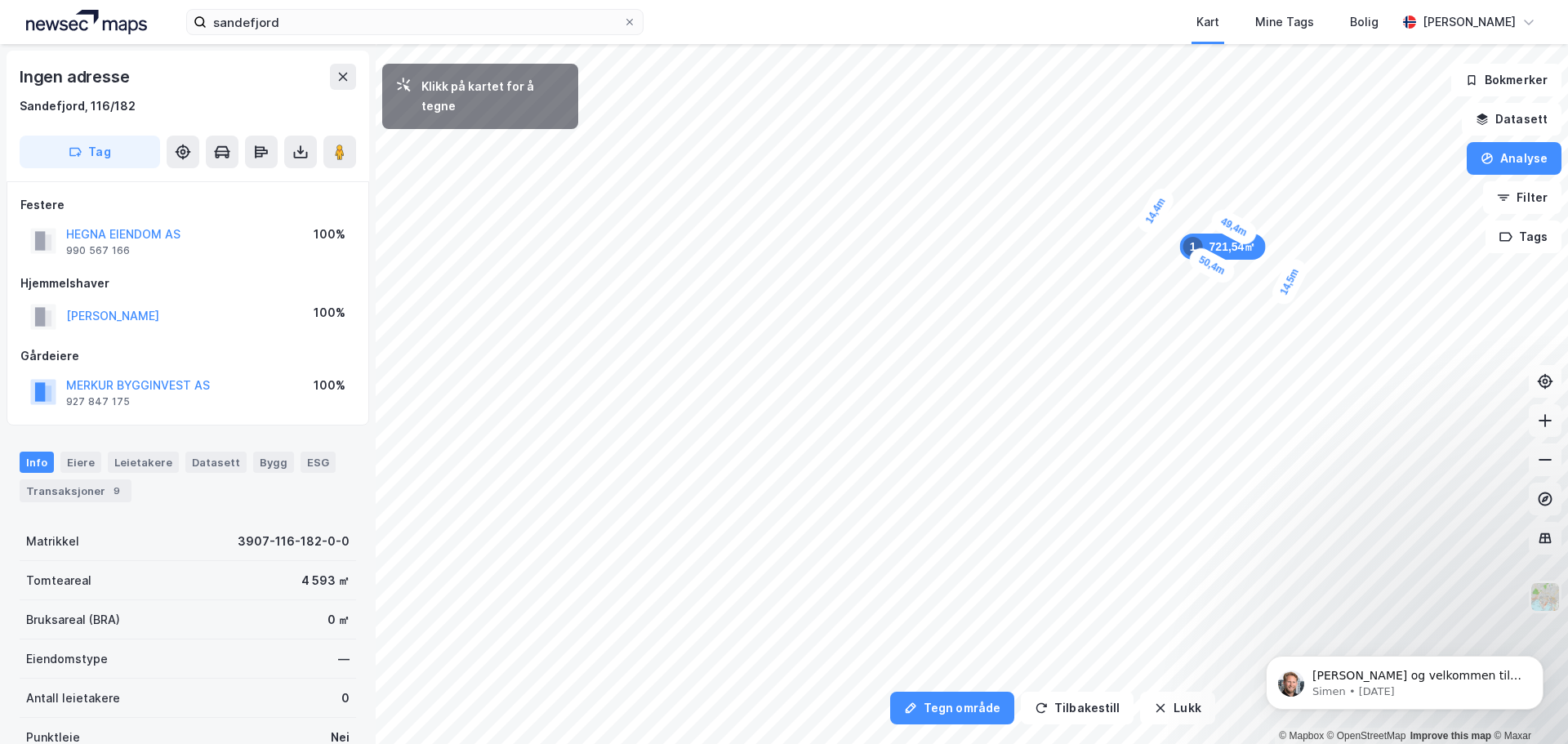
click at [1166, 192] on div "14,4m" at bounding box center [1156, 211] width 44 height 52
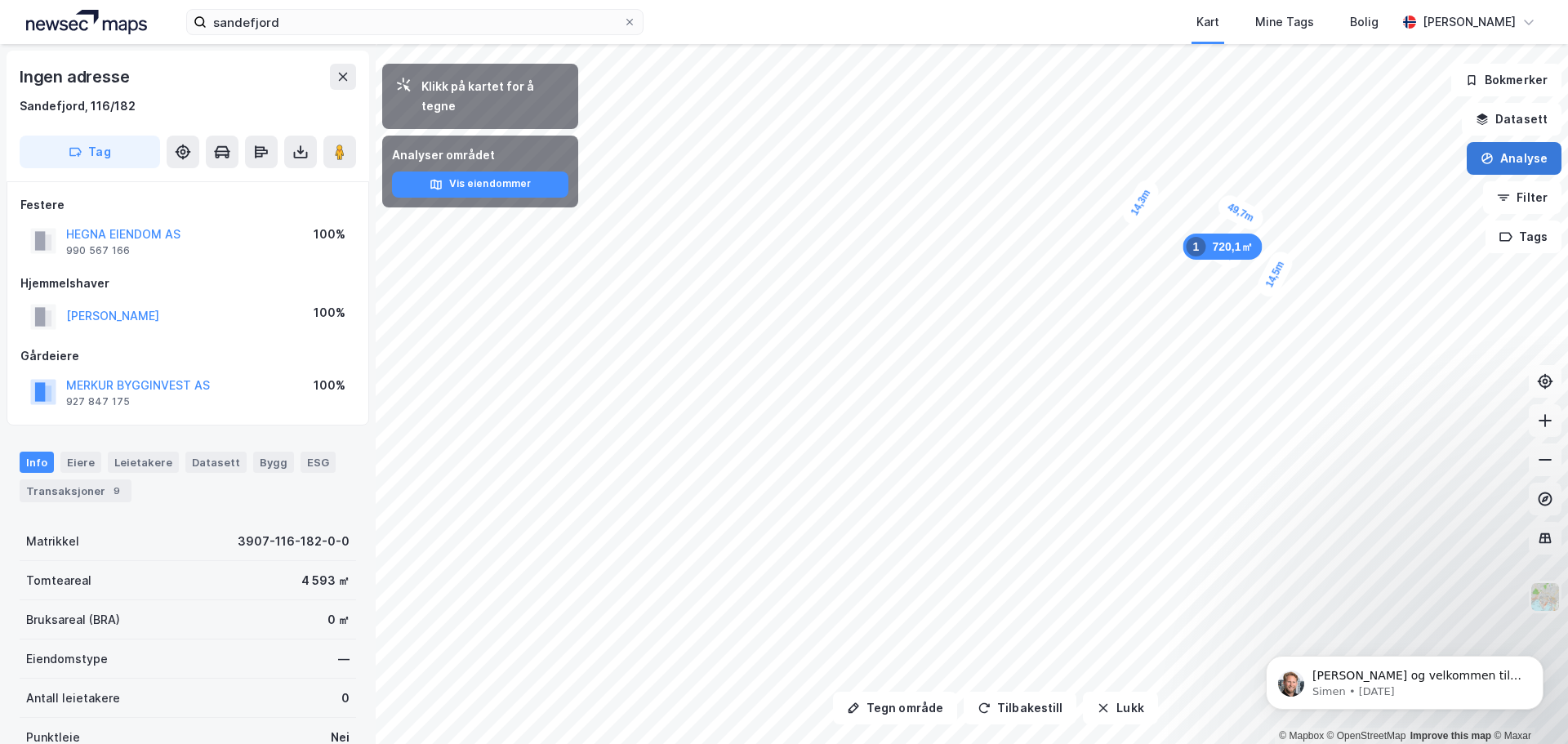
click at [1529, 158] on button "Analyse" at bounding box center [1514, 158] width 94 height 33
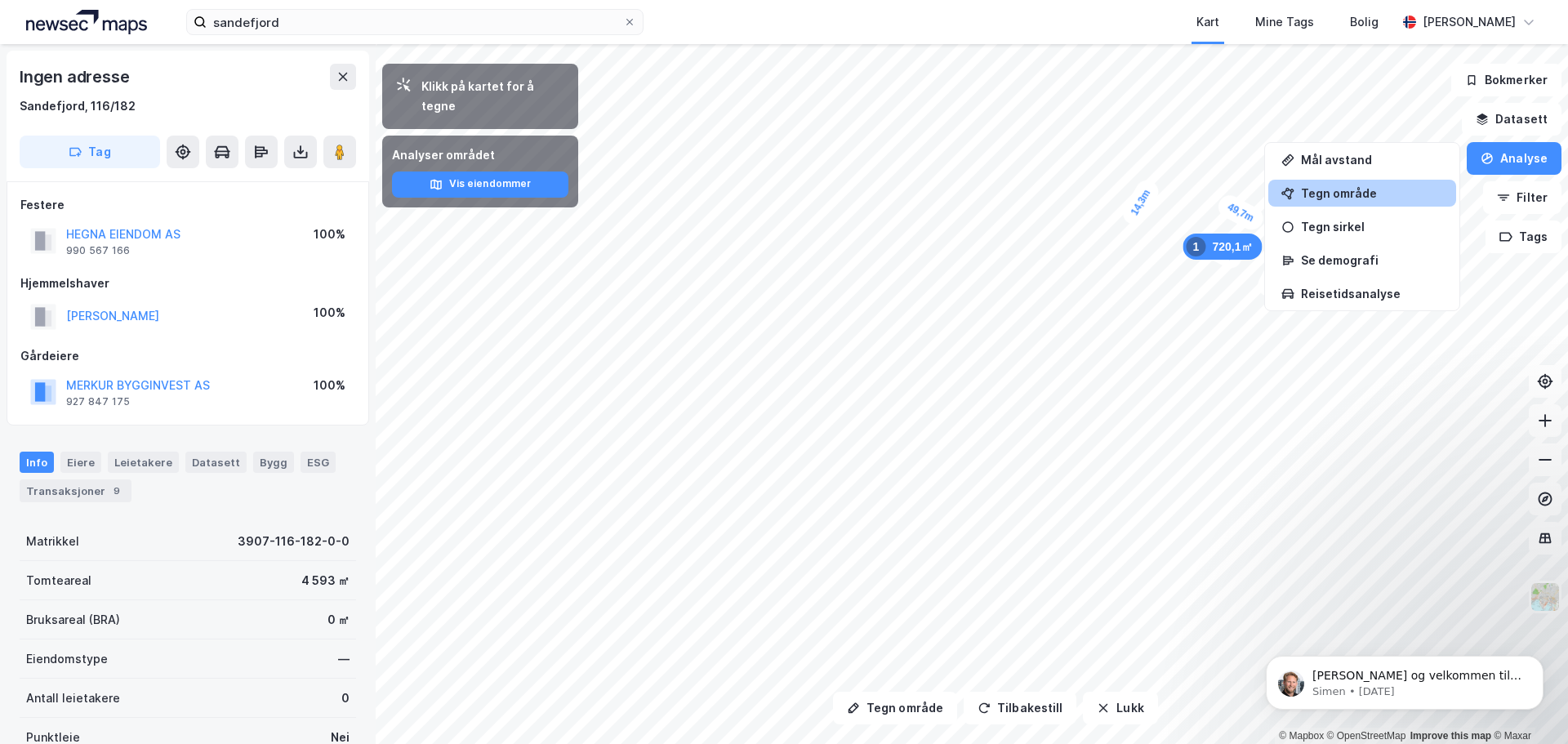
click at [1374, 190] on div "Tegn område" at bounding box center [1372, 193] width 142 height 13
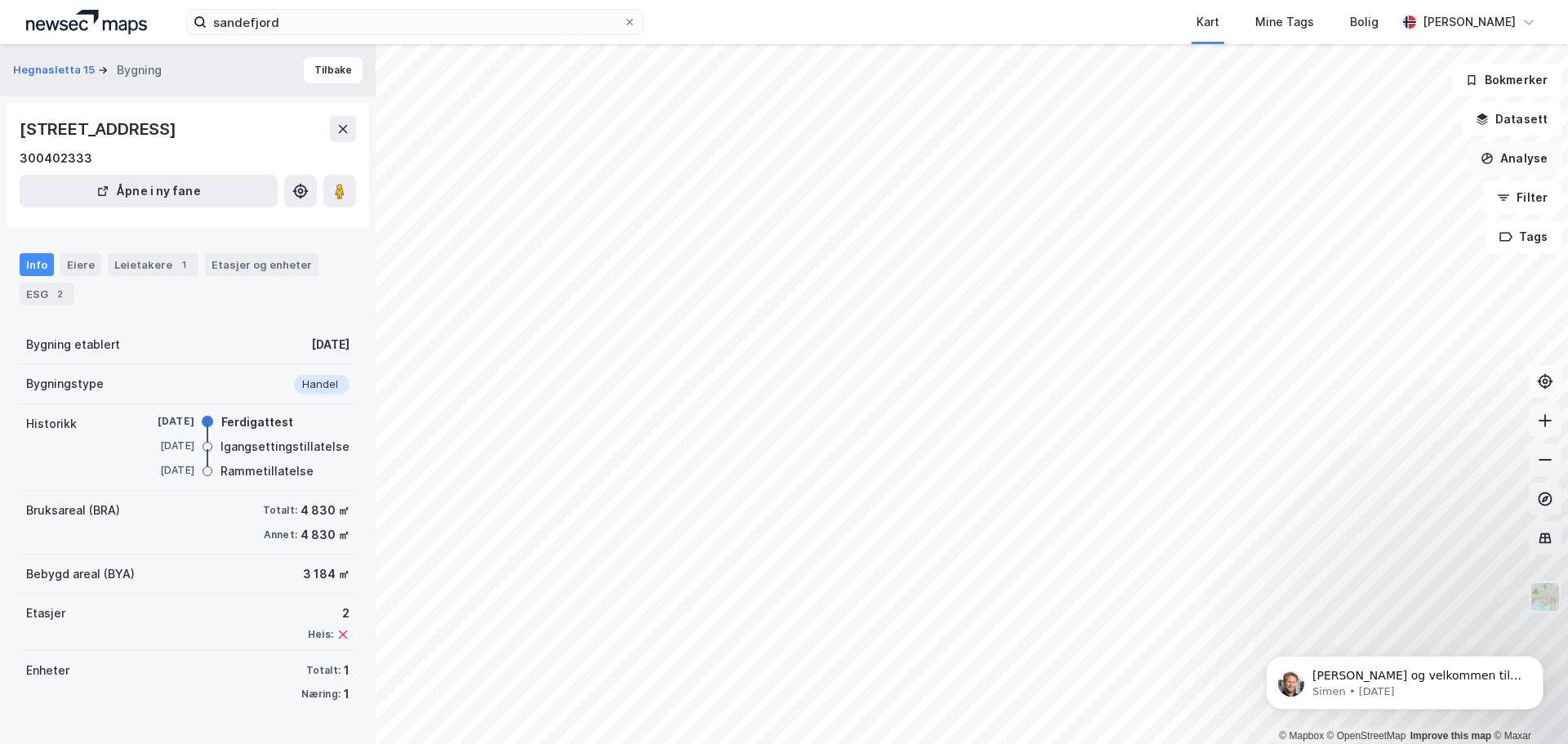
click at [1498, 169] on button "Analyse" at bounding box center [1514, 158] width 94 height 33
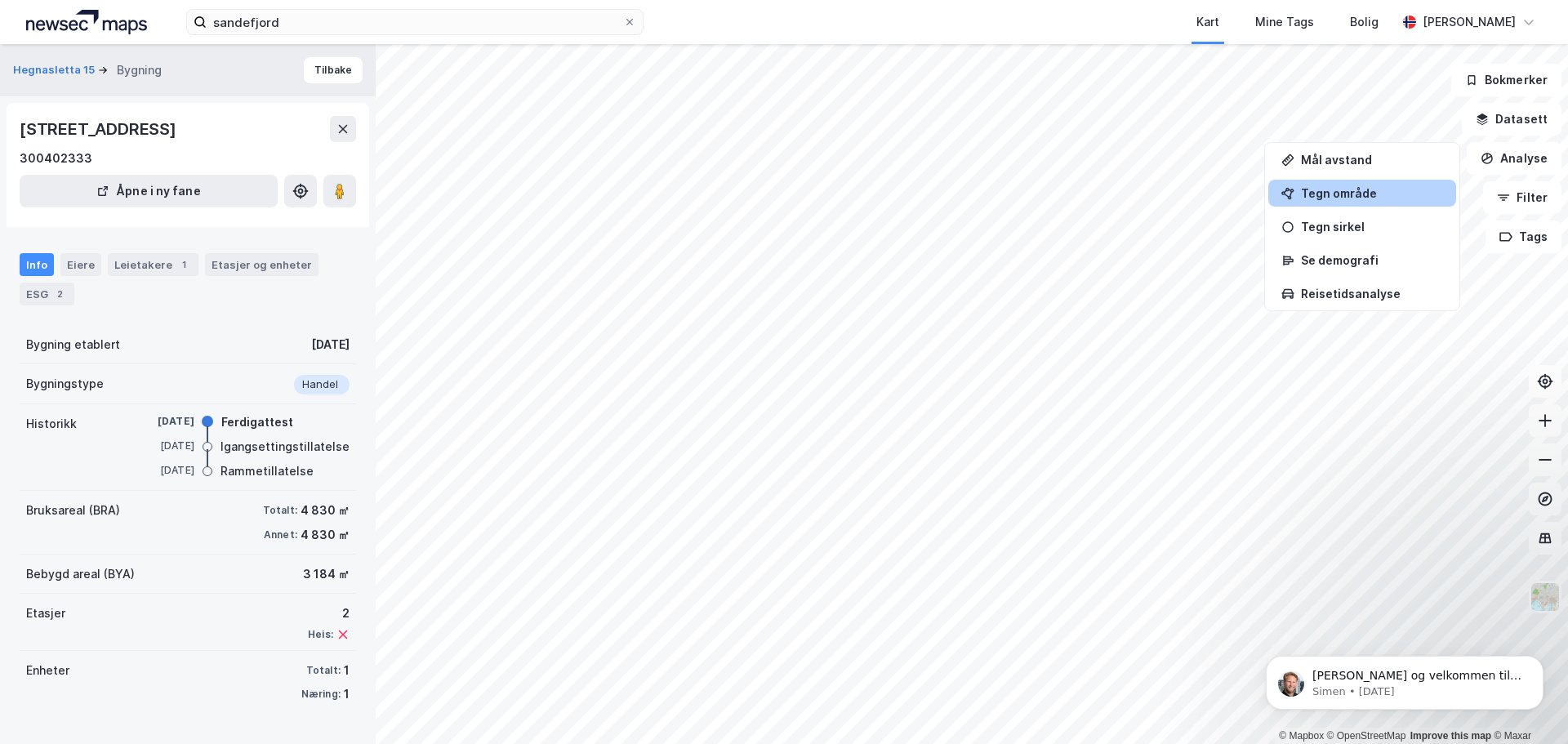
click at [1402, 196] on div "Tegn område" at bounding box center [1372, 193] width 142 height 13
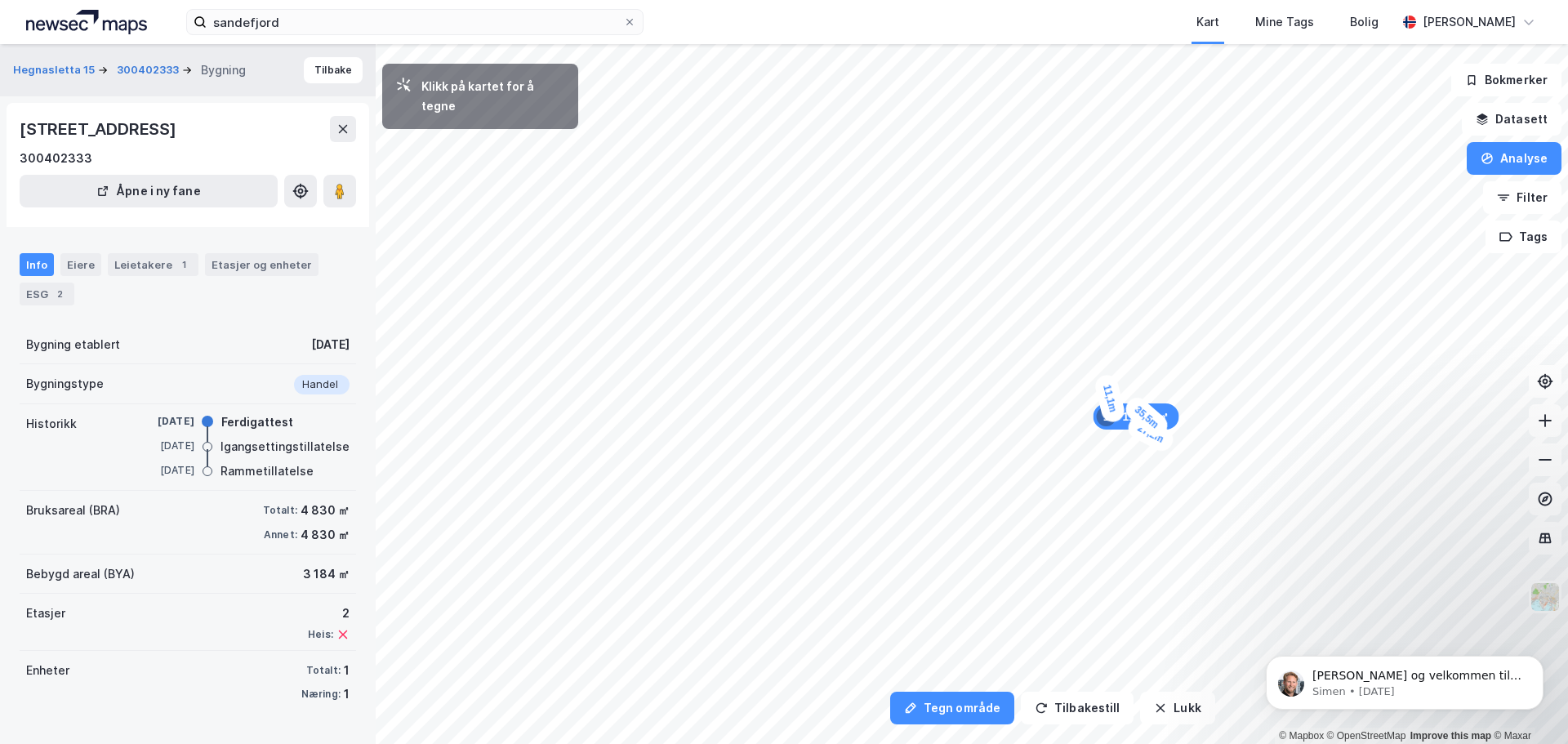
click at [1106, 381] on div "11,1m" at bounding box center [1109, 398] width 34 height 51
click at [1129, 340] on div "15,7m" at bounding box center [1116, 361] width 43 height 52
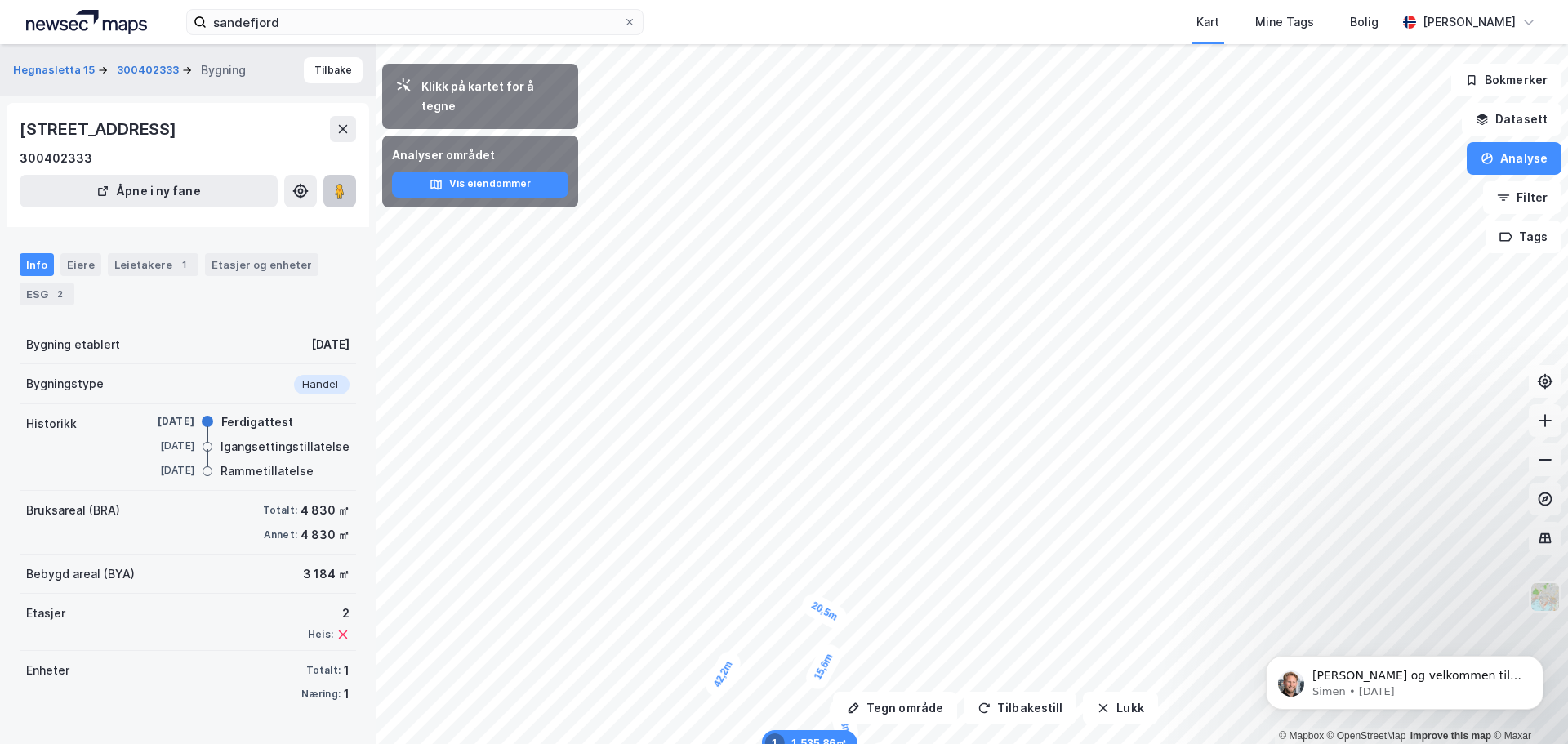
click at [336, 203] on button at bounding box center [340, 190] width 33 height 33
click at [797, 508] on div "Tegn område Tilbakestill Lukk Klikk på kartet for å tegne Analyser området Vis …" at bounding box center [784, 393] width 1568 height 699
click at [330, 73] on button "Tilbake" at bounding box center [333, 70] width 59 height 26
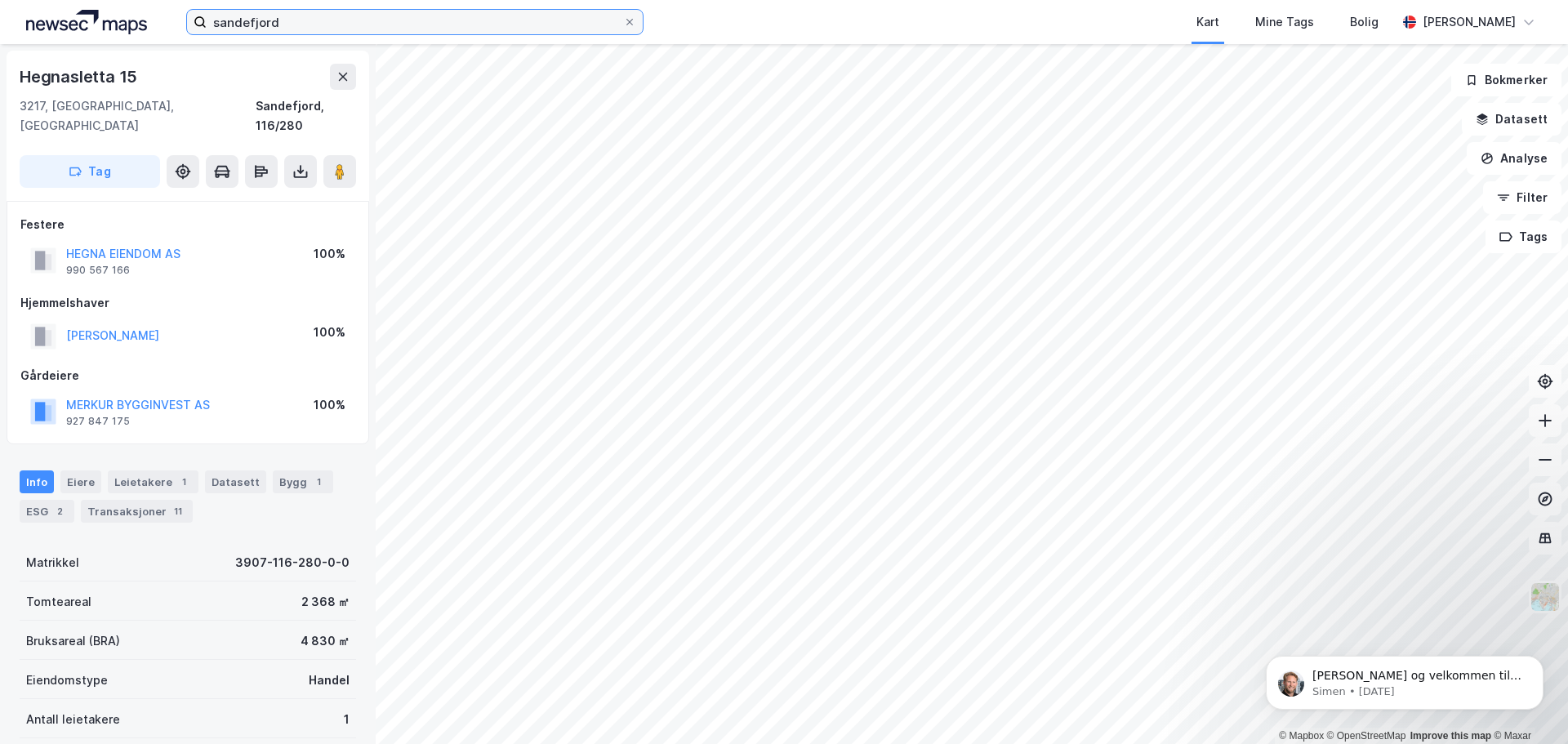
click at [293, 14] on input "sandefjord" at bounding box center [415, 22] width 416 height 24
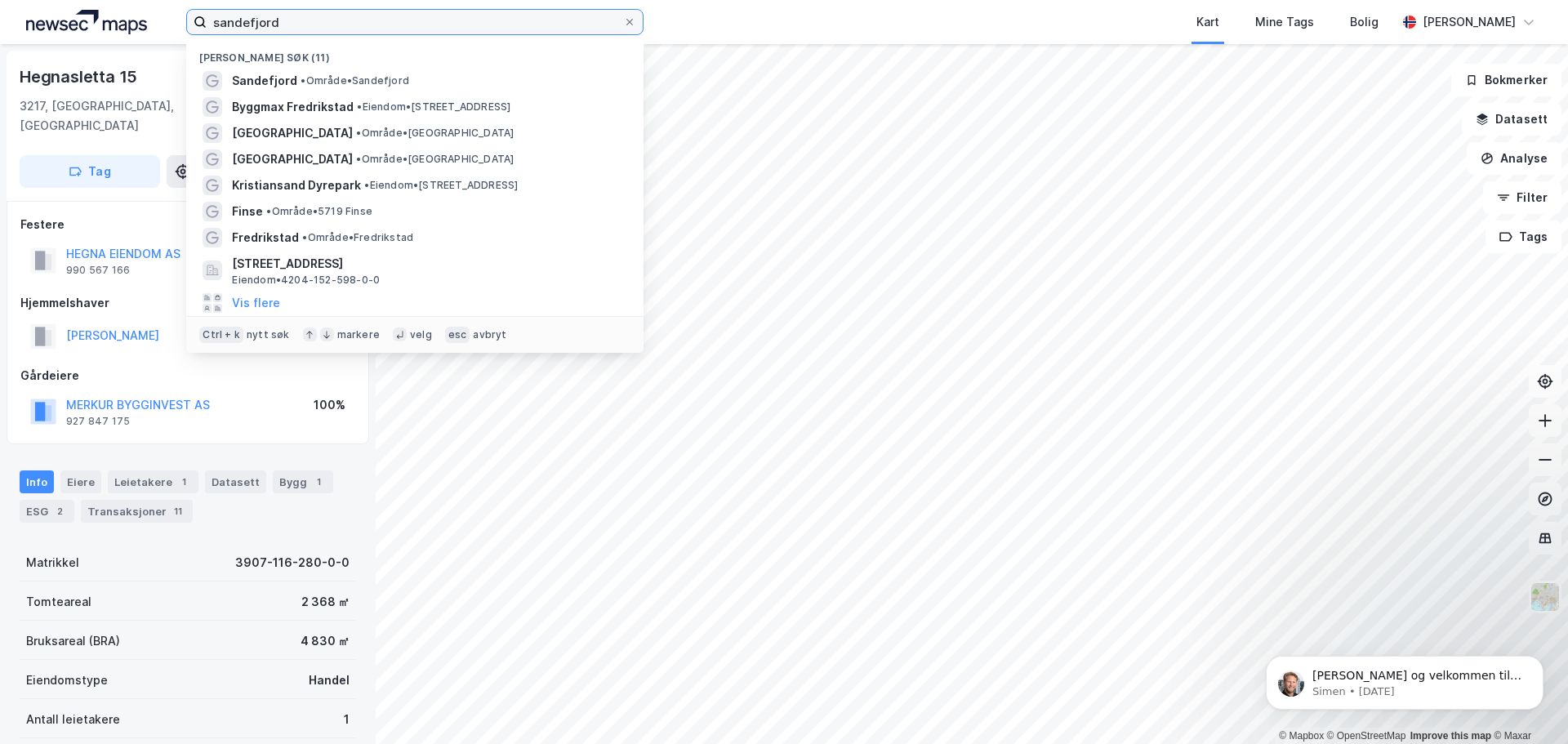
click at [293, 14] on input "sandefjord" at bounding box center [415, 22] width 416 height 24
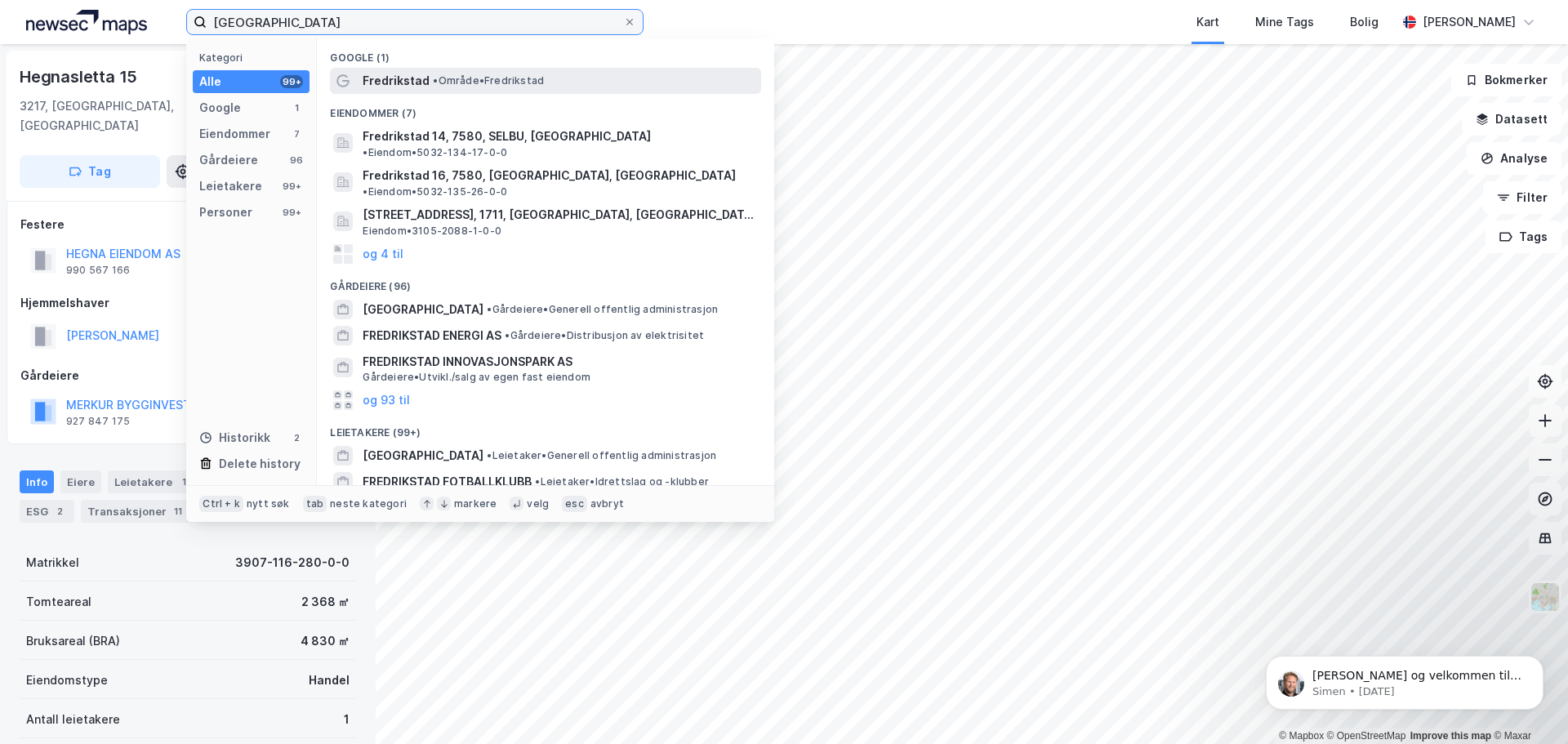
type input "fredrikstad"
click at [464, 78] on span "• Område • Fredrikstad" at bounding box center [488, 81] width 111 height 13
